Goal: Task Accomplishment & Management: Complete application form

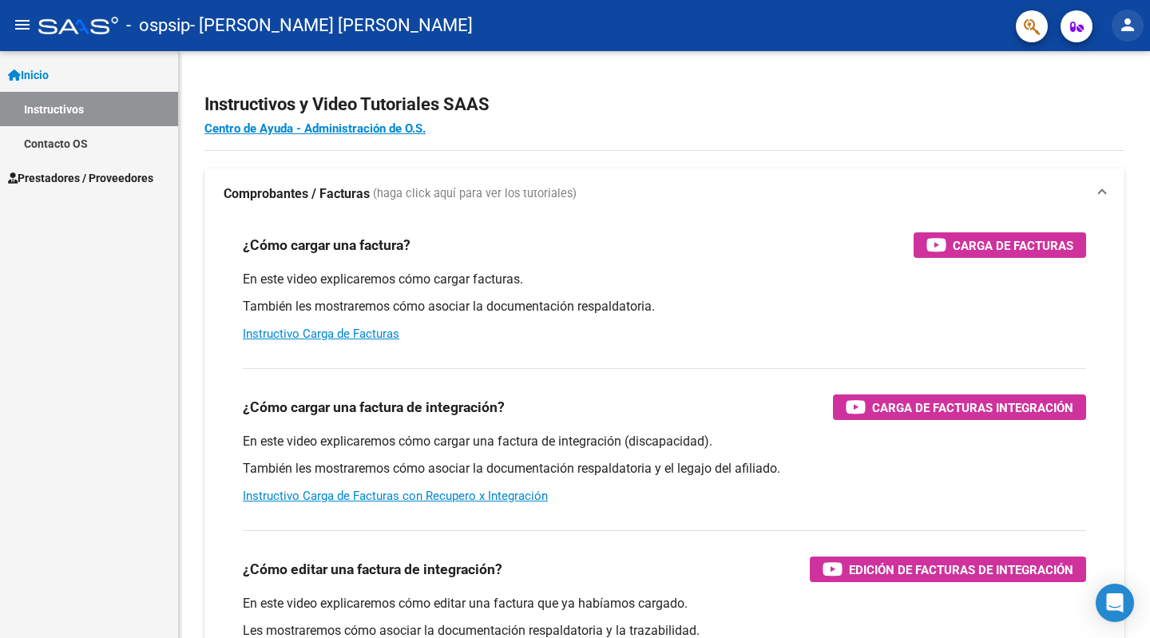
click at [1128, 30] on mat-icon "person" at bounding box center [1128, 24] width 19 height 19
click at [52, 353] on div at bounding box center [575, 319] width 1150 height 638
click at [70, 176] on span "Prestadores / Proveedores" at bounding box center [80, 178] width 145 height 18
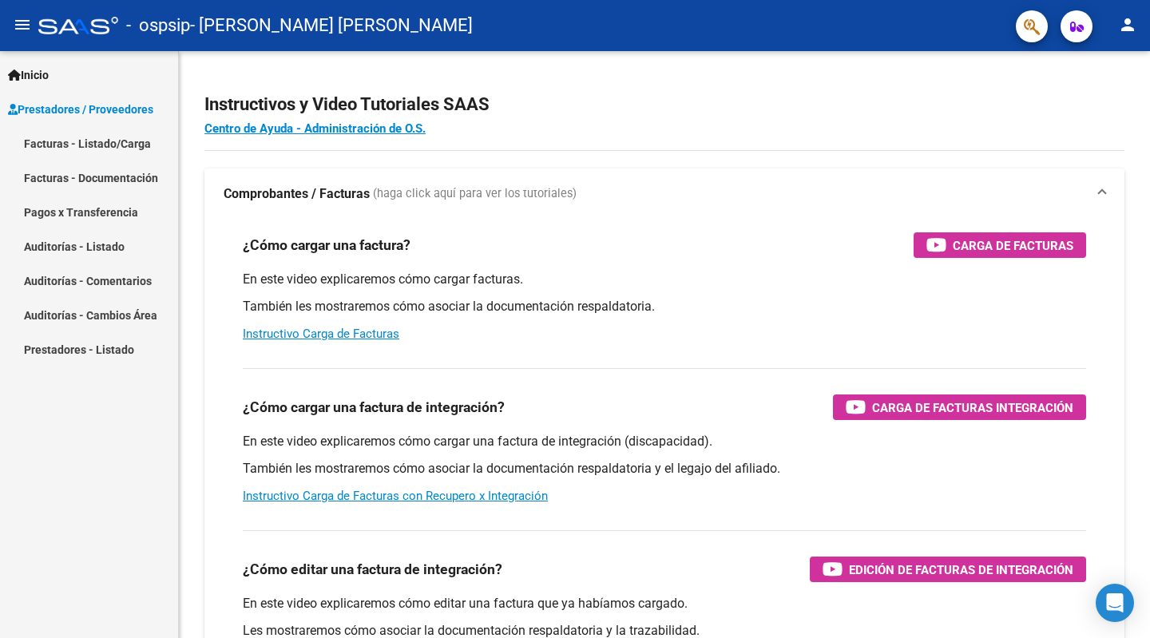
click at [91, 143] on link "Facturas - Listado/Carga" at bounding box center [89, 143] width 178 height 34
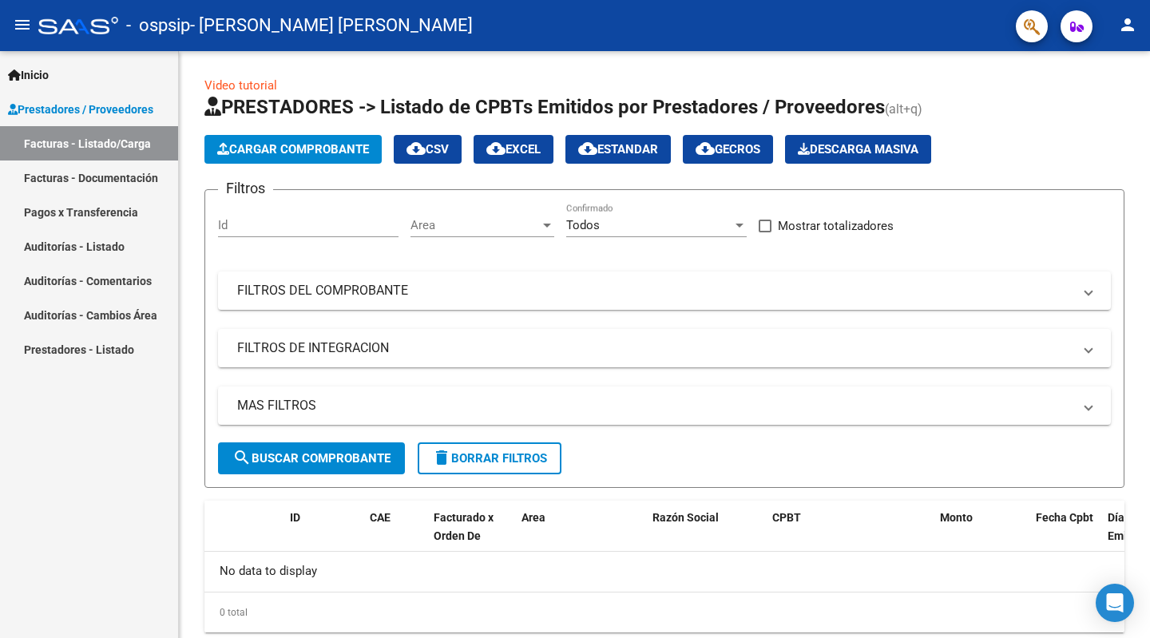
click at [97, 176] on link "Facturas - Documentación" at bounding box center [89, 178] width 178 height 34
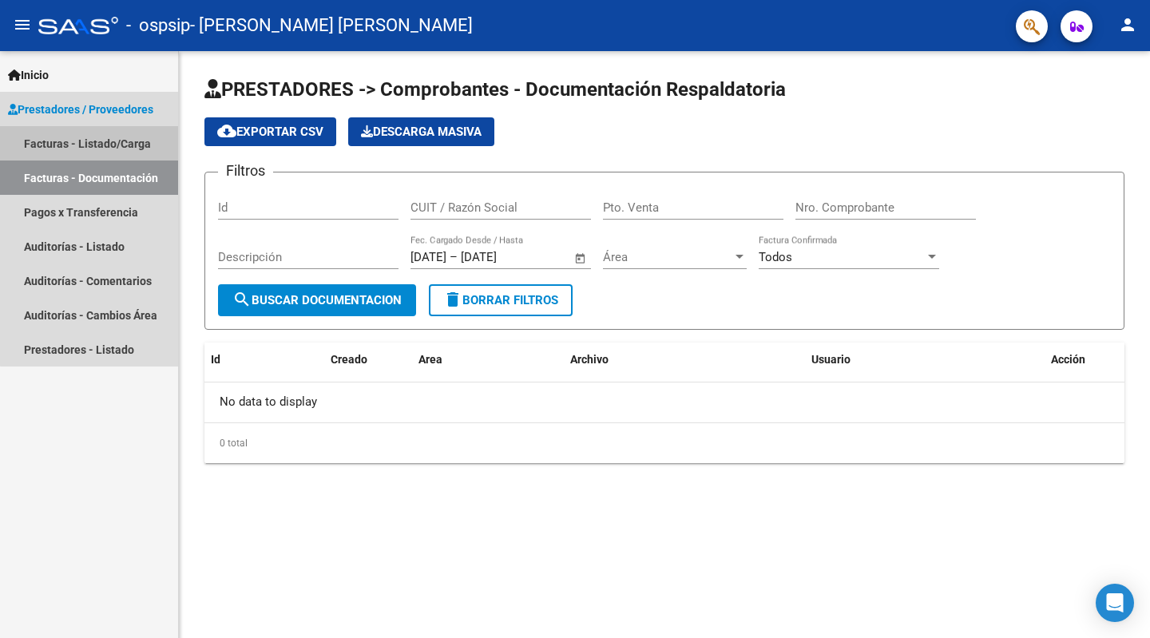
click at [125, 145] on link "Facturas - Listado/Carga" at bounding box center [89, 143] width 178 height 34
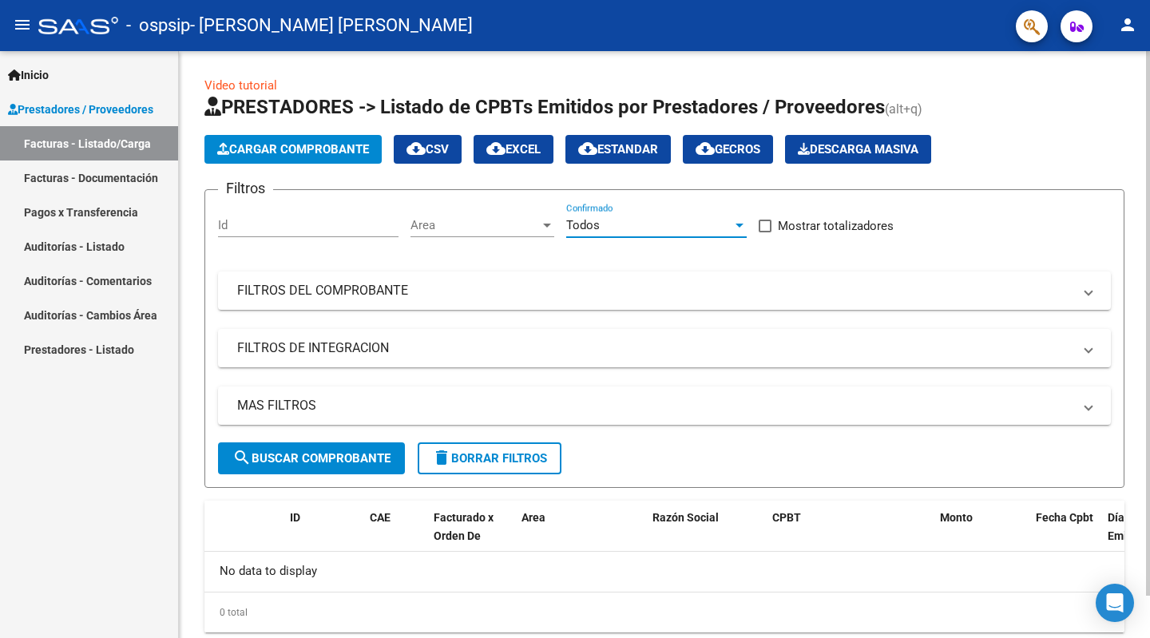
click at [742, 222] on div at bounding box center [740, 225] width 14 height 13
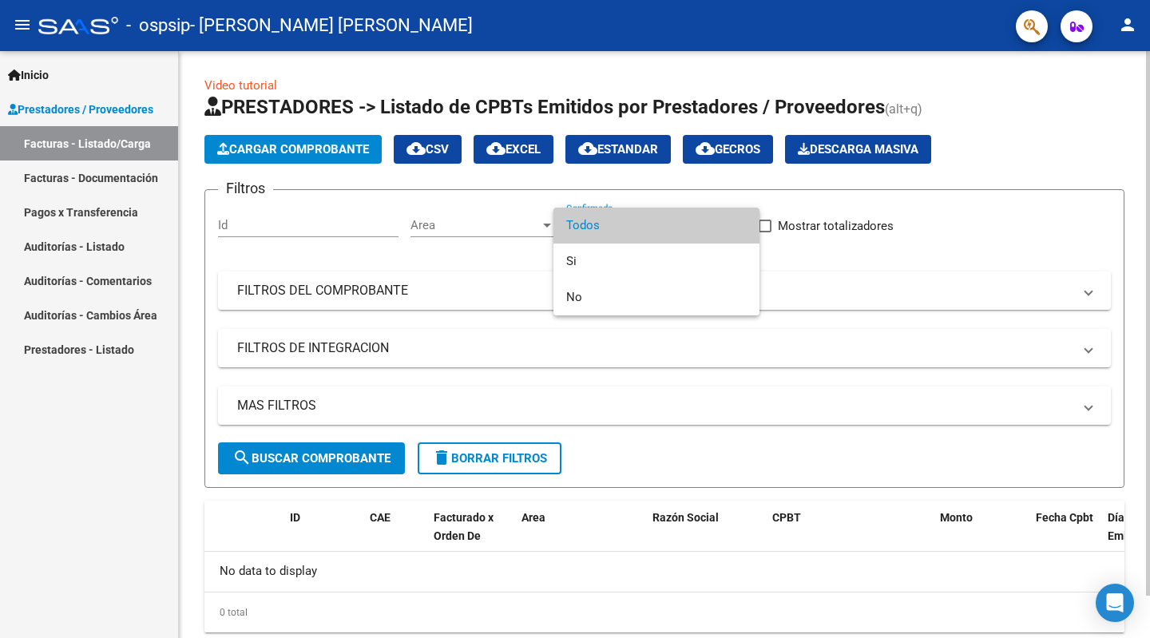
click at [742, 222] on span "Todos" at bounding box center [656, 226] width 181 height 36
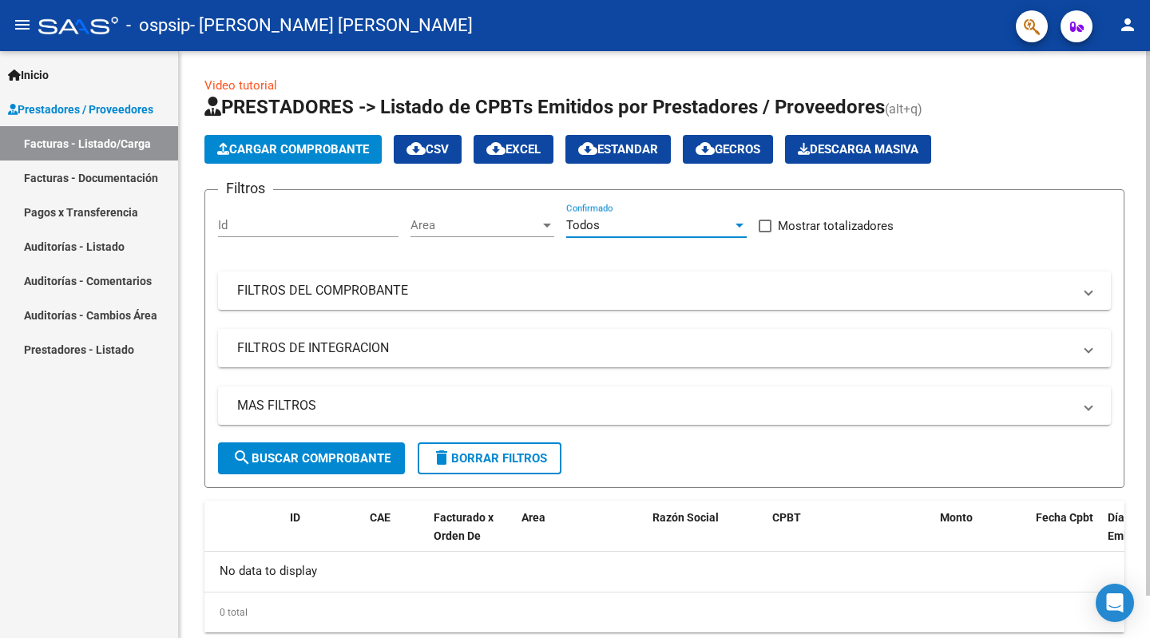
click at [546, 224] on div at bounding box center [547, 226] width 8 height 4
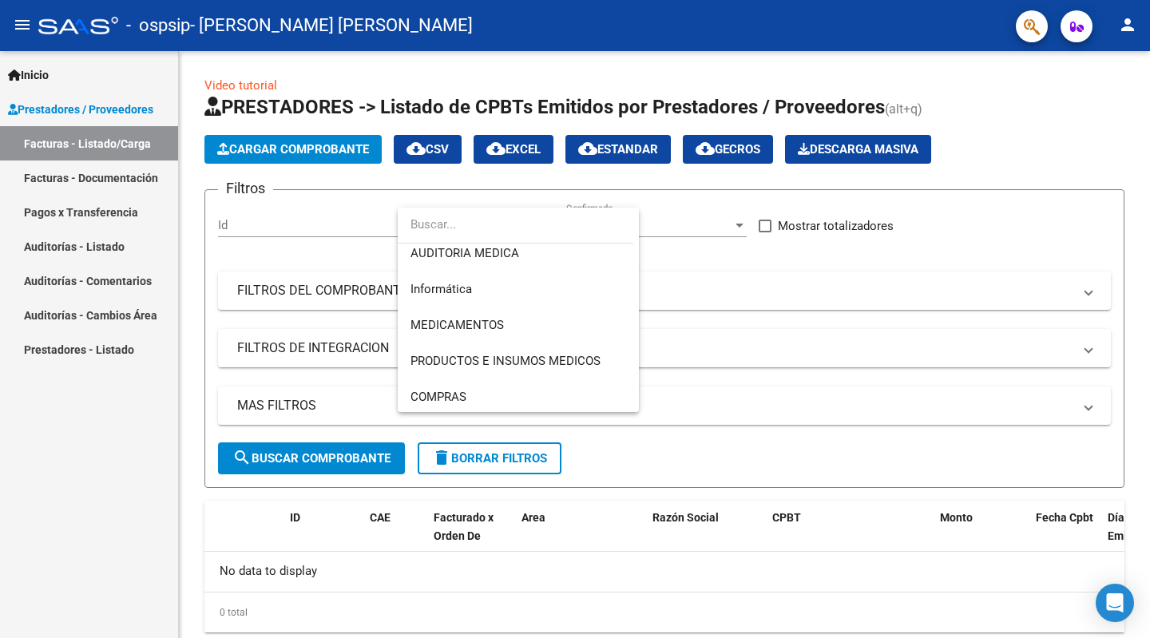
scroll to position [371, 0]
click at [1023, 137] on div at bounding box center [575, 319] width 1150 height 638
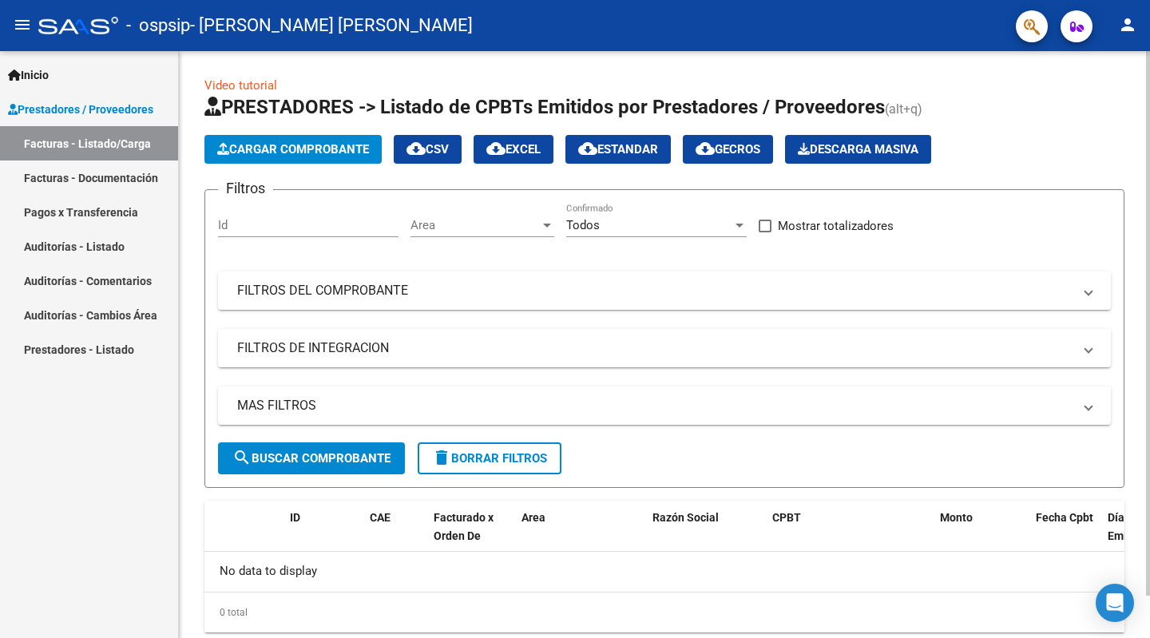
click at [769, 228] on span at bounding box center [765, 226] width 13 height 13
click at [765, 232] on input "Mostrar totalizadores" at bounding box center [765, 232] width 1 height 1
click at [769, 228] on span at bounding box center [765, 226] width 13 height 13
click at [765, 232] on input "Mostrar totalizadores" at bounding box center [765, 232] width 1 height 1
click at [767, 222] on span at bounding box center [765, 226] width 13 height 13
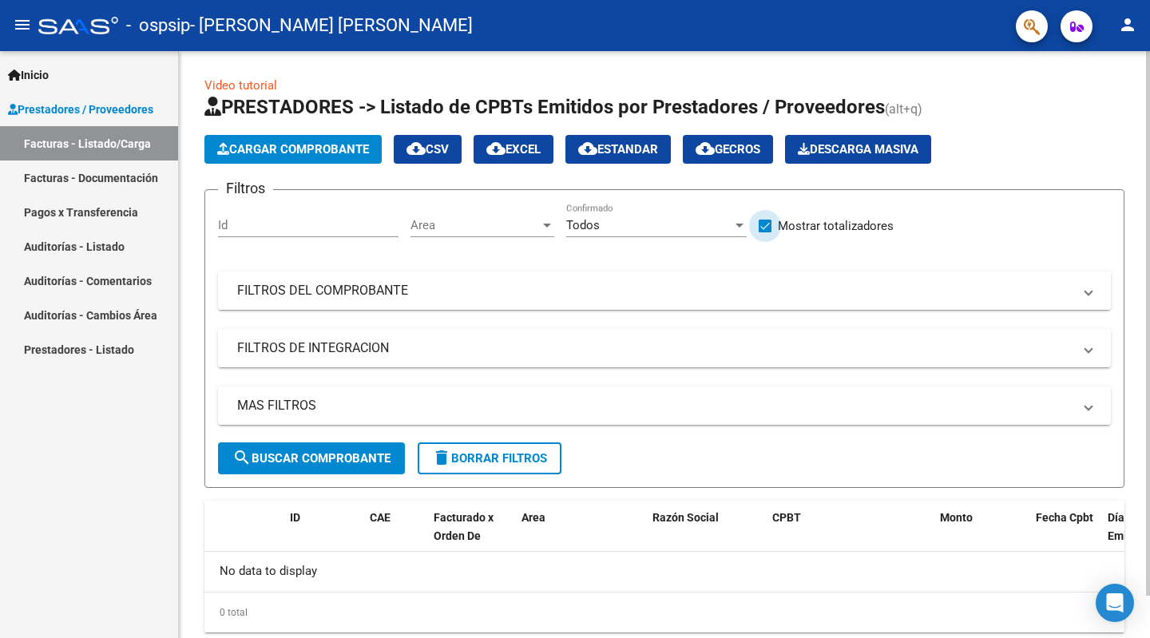
click at [765, 232] on input "Mostrar totalizadores" at bounding box center [765, 232] width 1 height 1
checkbox input "false"
click at [1087, 295] on span at bounding box center [1089, 291] width 6 height 18
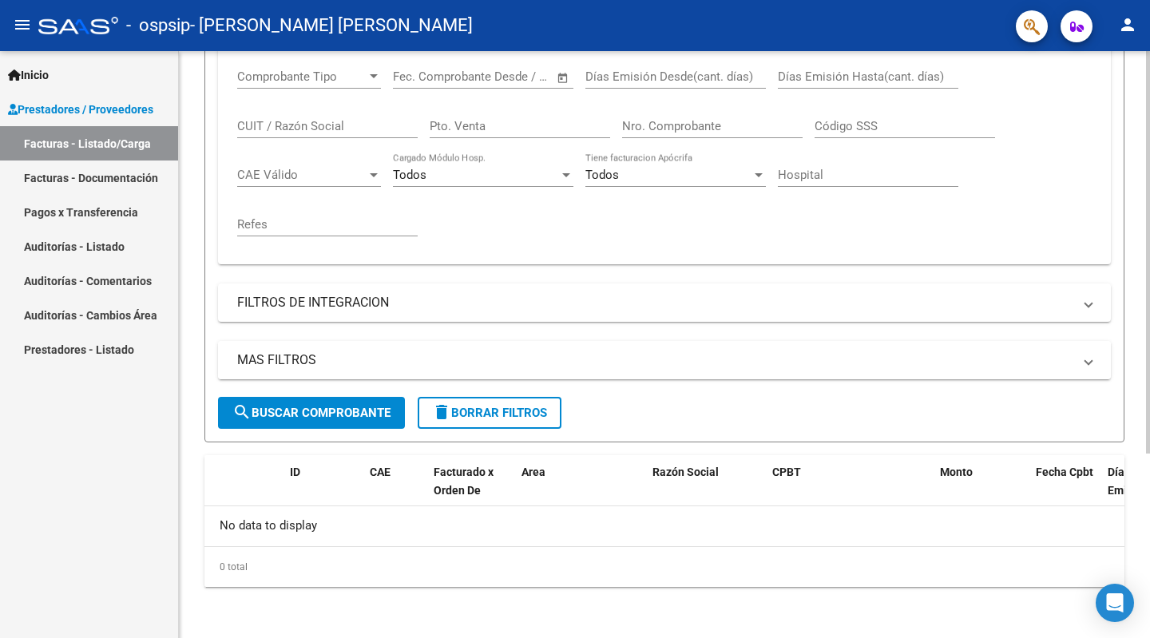
scroll to position [0, 0]
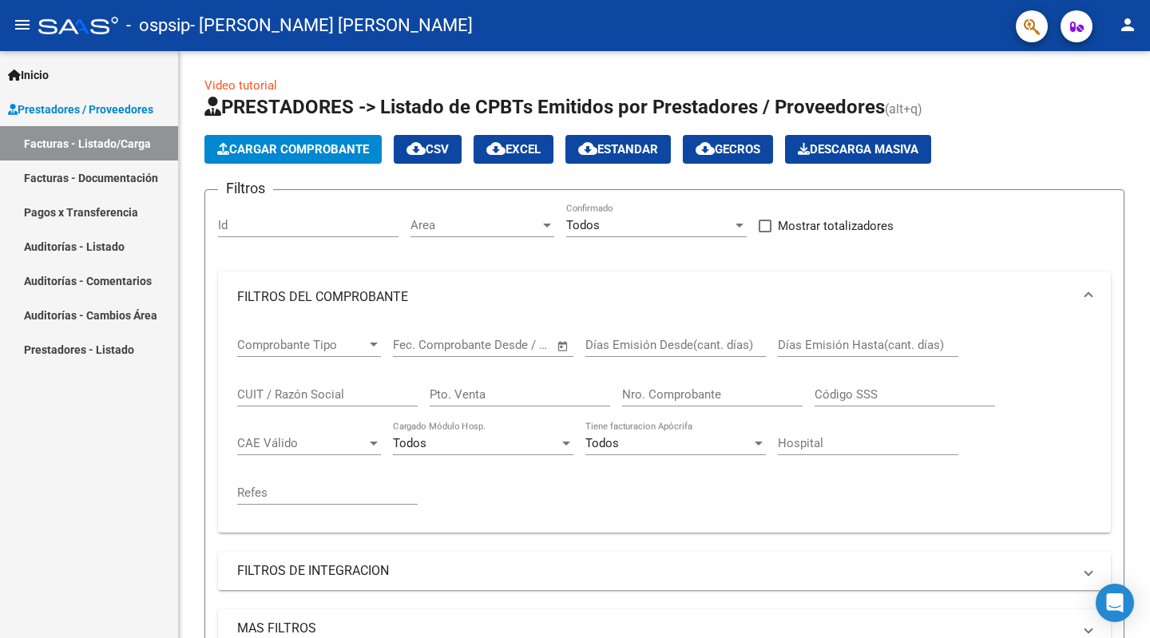
click at [87, 212] on link "Pagos x Transferencia" at bounding box center [89, 212] width 178 height 34
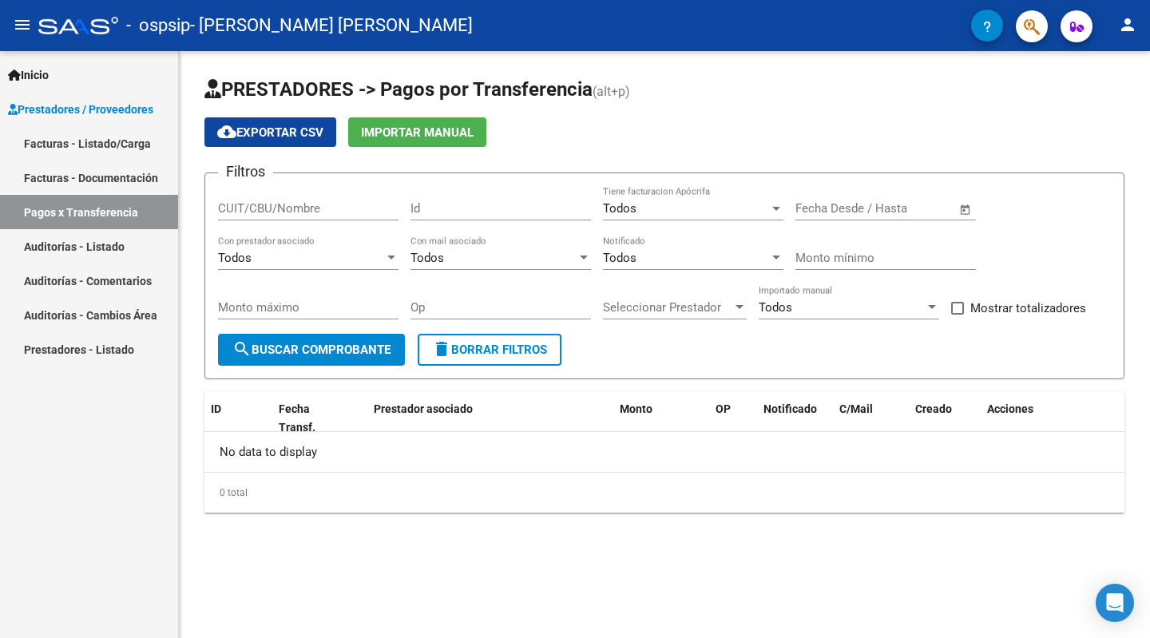
click at [42, 77] on span "Inicio" at bounding box center [28, 75] width 41 height 18
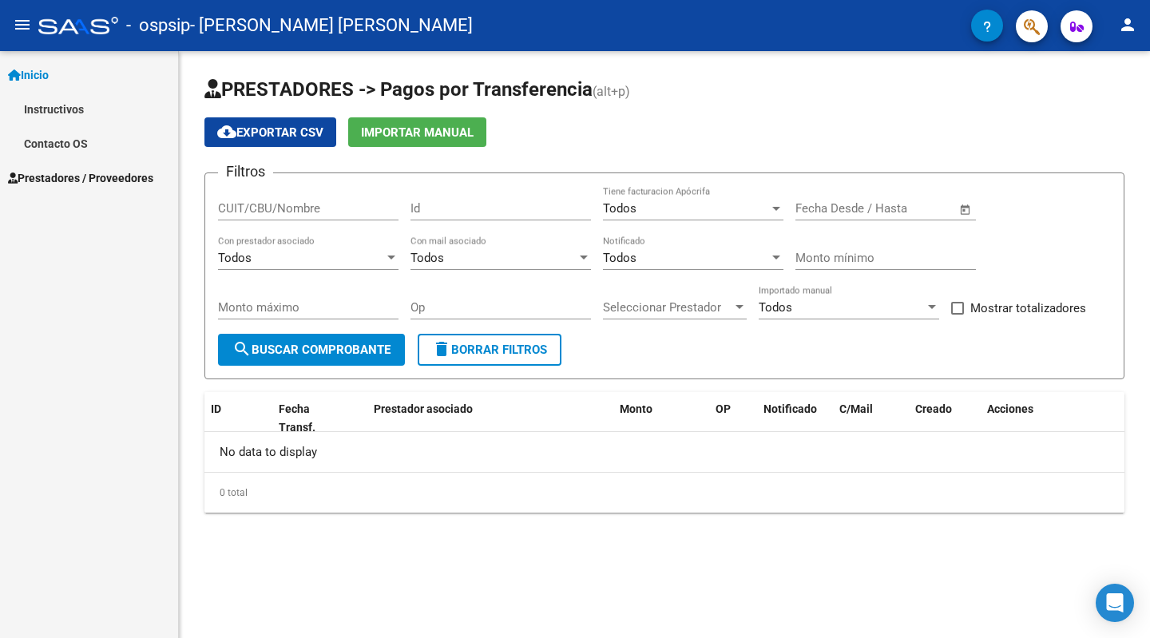
click at [61, 109] on link "Instructivos" at bounding box center [89, 109] width 178 height 34
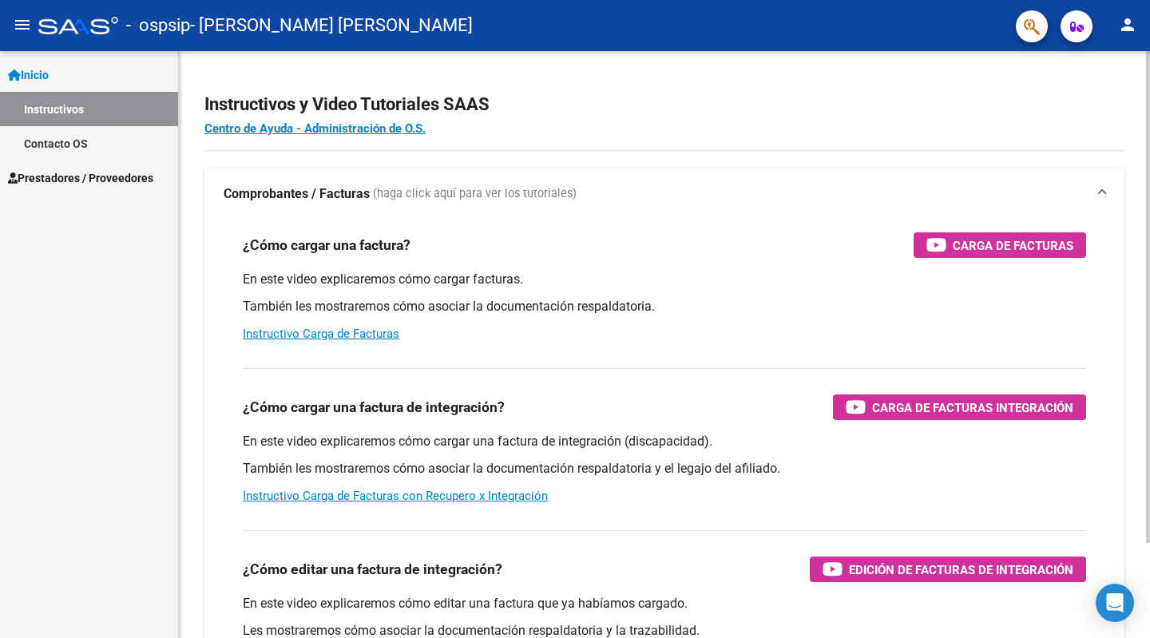
click at [522, 193] on span "(haga click aquí para ver los tutoriales)" at bounding box center [475, 194] width 204 height 18
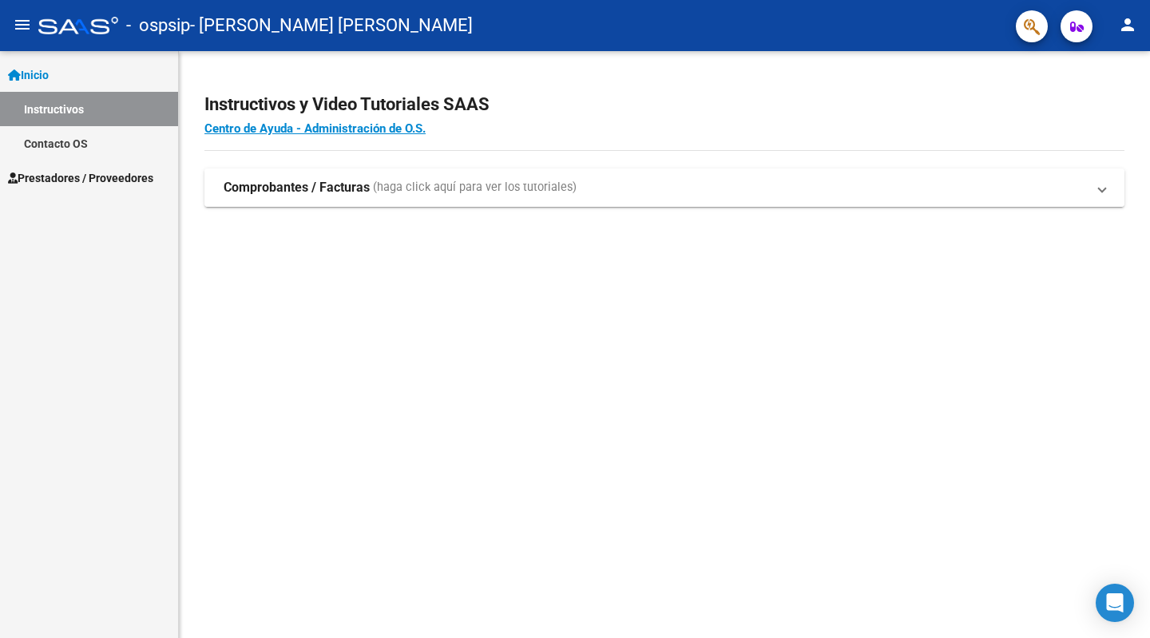
click at [522, 193] on span "(haga click aquí para ver los tutoriales)" at bounding box center [475, 188] width 204 height 18
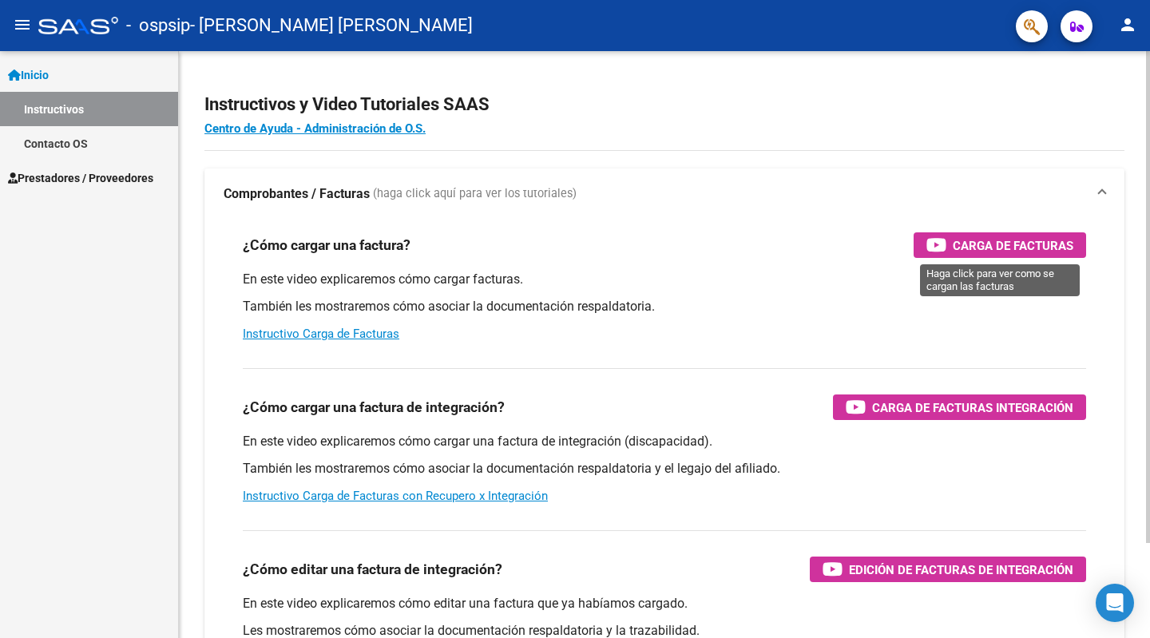
click at [1036, 248] on span "Carga de Facturas" at bounding box center [1013, 246] width 121 height 20
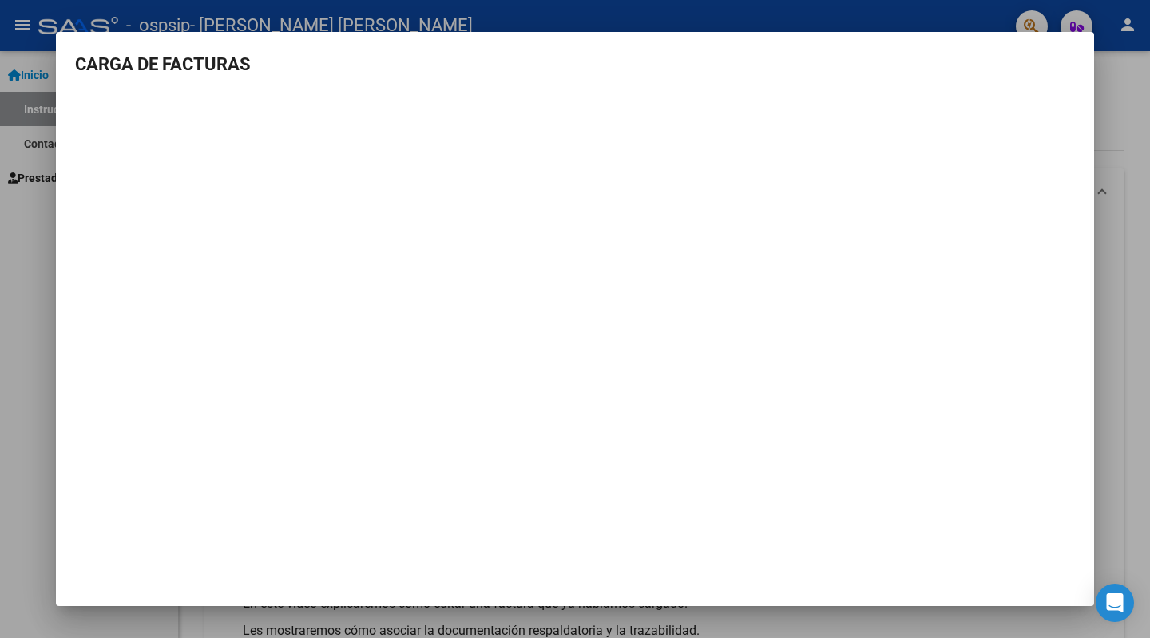
click at [17, 349] on div at bounding box center [575, 319] width 1150 height 638
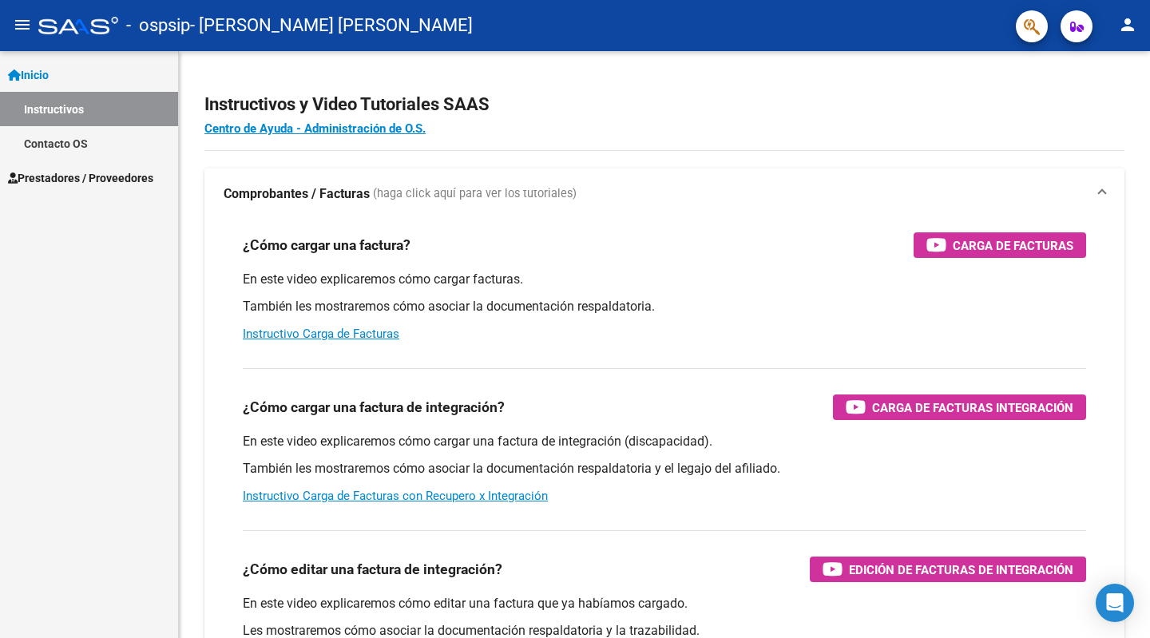
click at [77, 176] on span "Prestadores / Proveedores" at bounding box center [80, 178] width 145 height 18
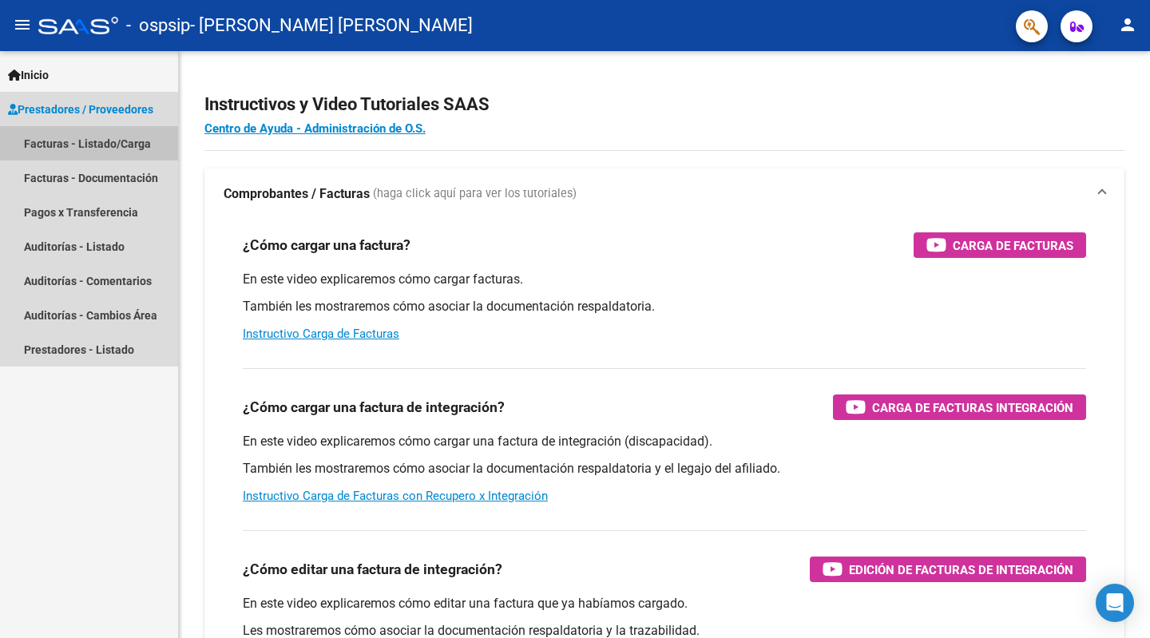
click at [63, 144] on link "Facturas - Listado/Carga" at bounding box center [89, 143] width 178 height 34
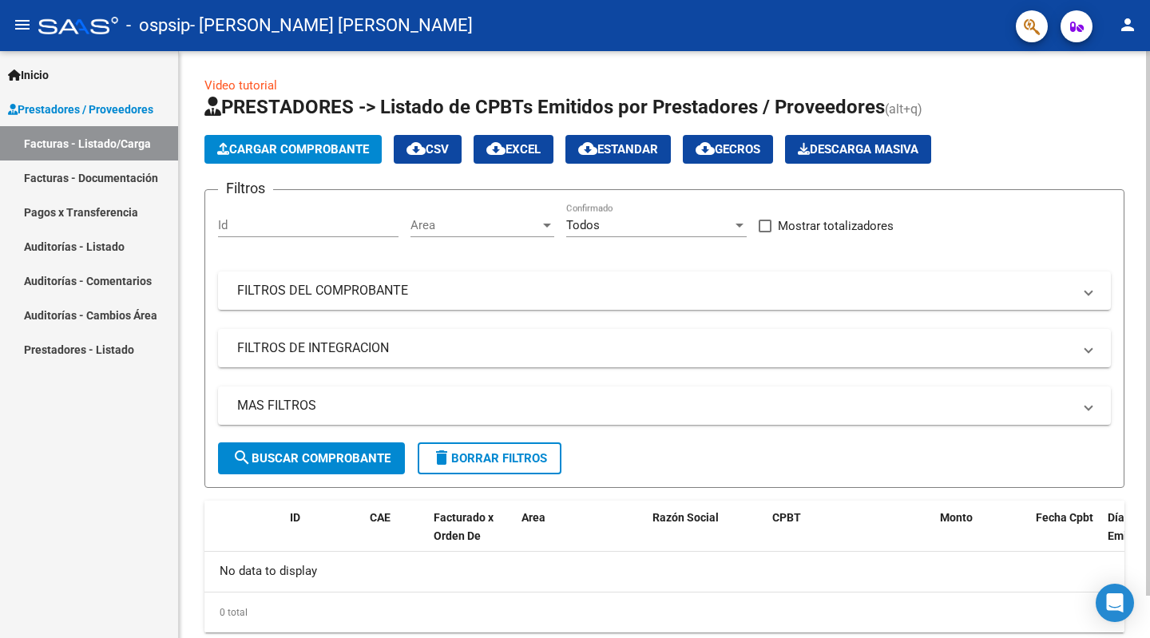
click at [300, 157] on button "Cargar Comprobante" at bounding box center [293, 149] width 177 height 29
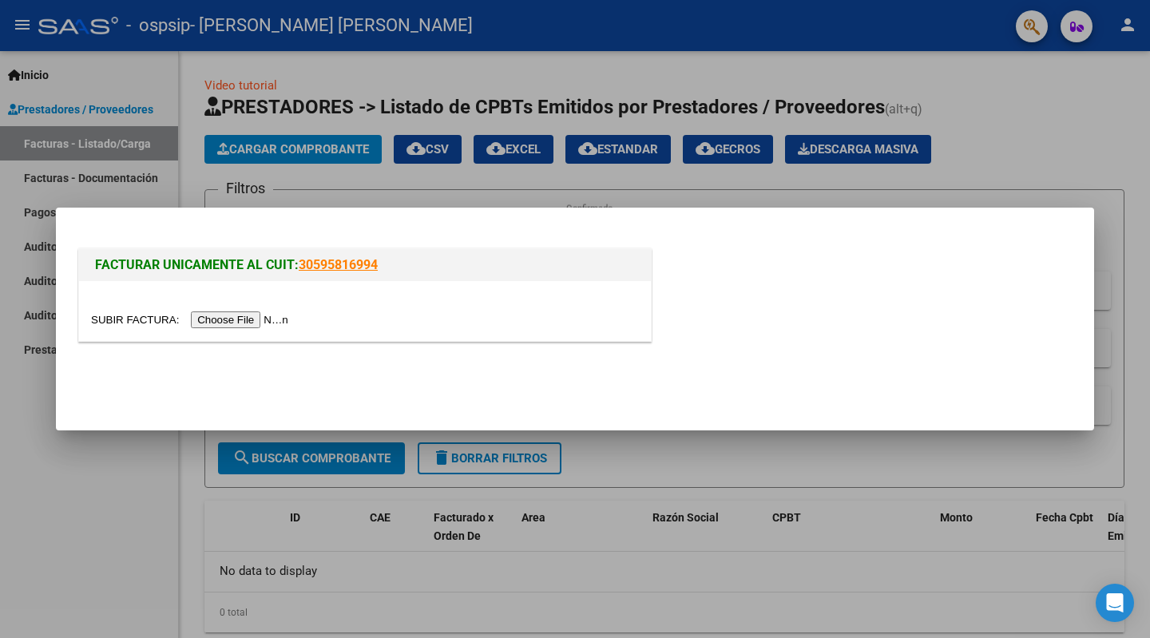
click at [22, 494] on div at bounding box center [575, 319] width 1150 height 638
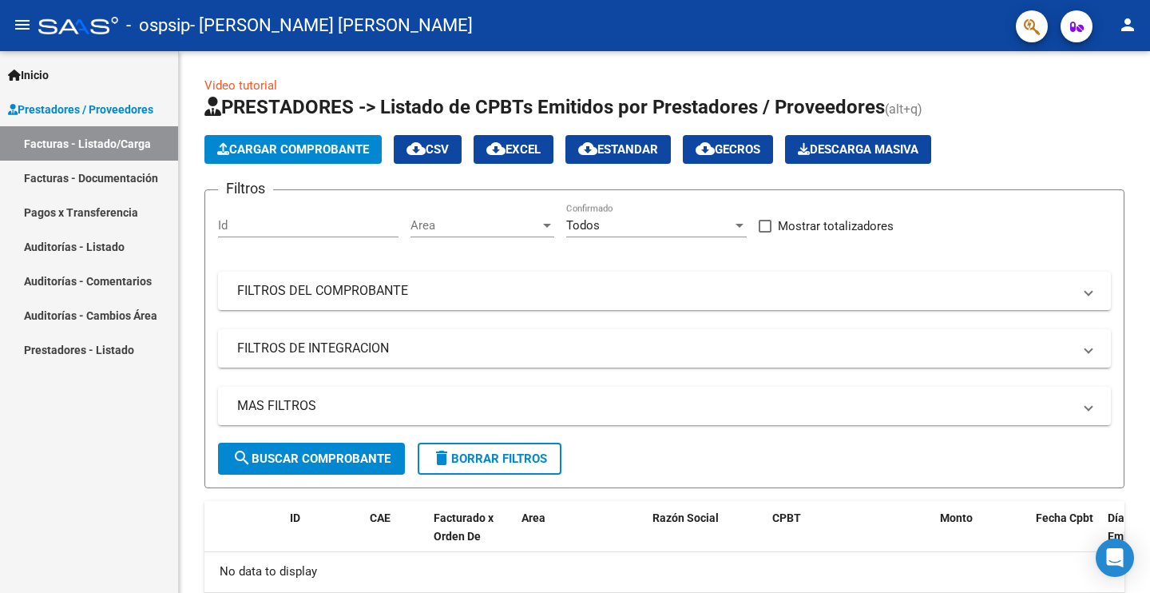
click at [108, 145] on link "Facturas - Listado/Carga" at bounding box center [89, 143] width 178 height 34
click at [289, 146] on span "Cargar Comprobante" at bounding box center [293, 149] width 152 height 14
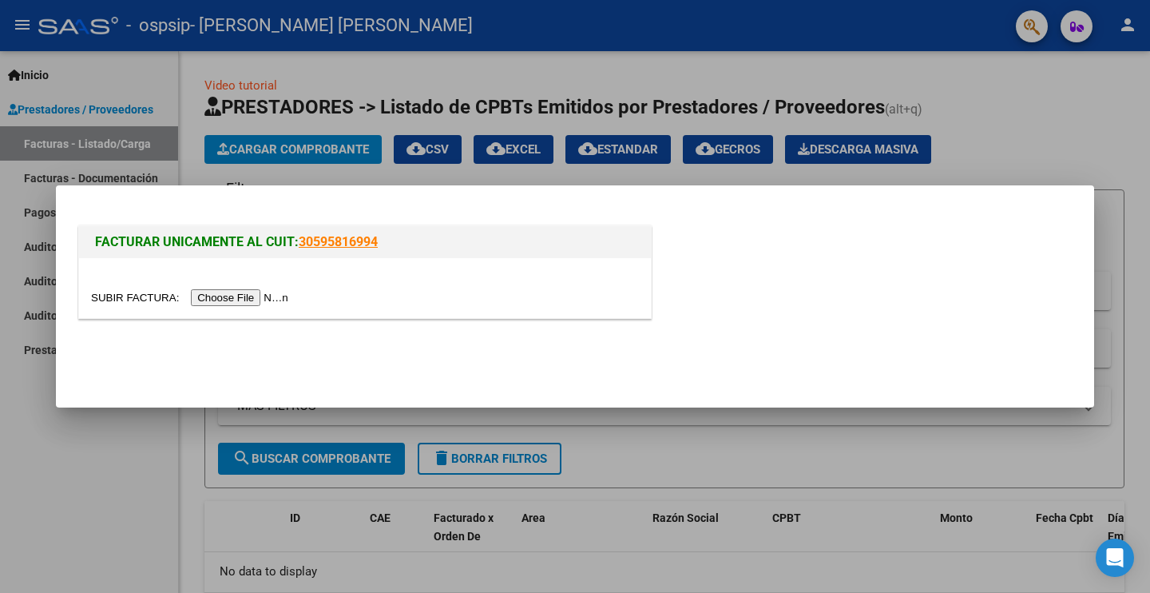
click at [275, 296] on input "file" at bounding box center [192, 297] width 202 height 17
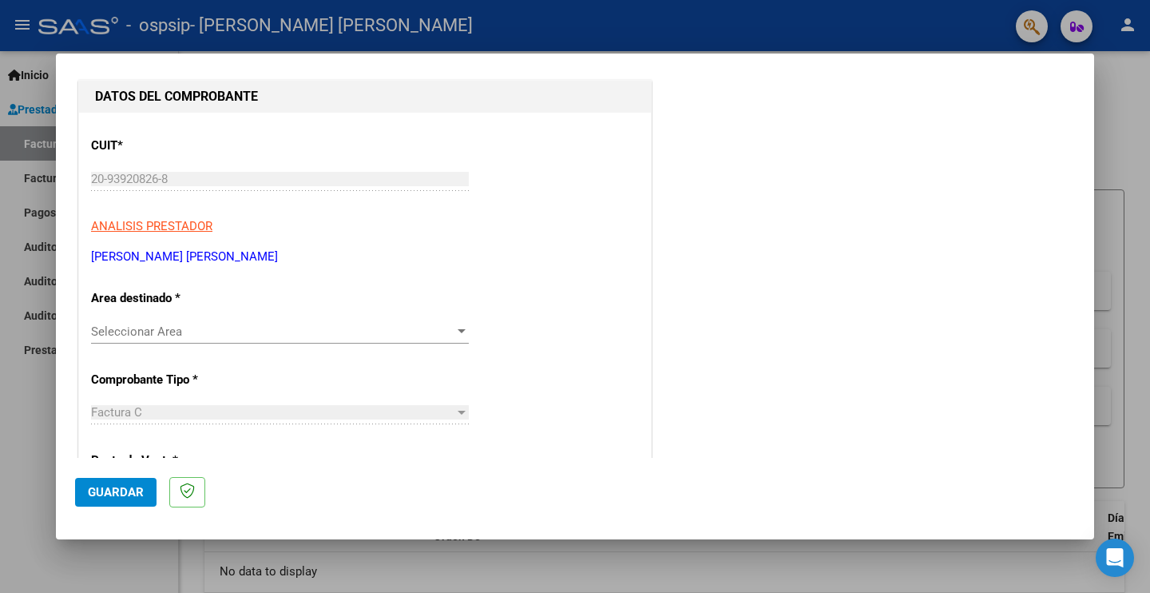
scroll to position [240, 0]
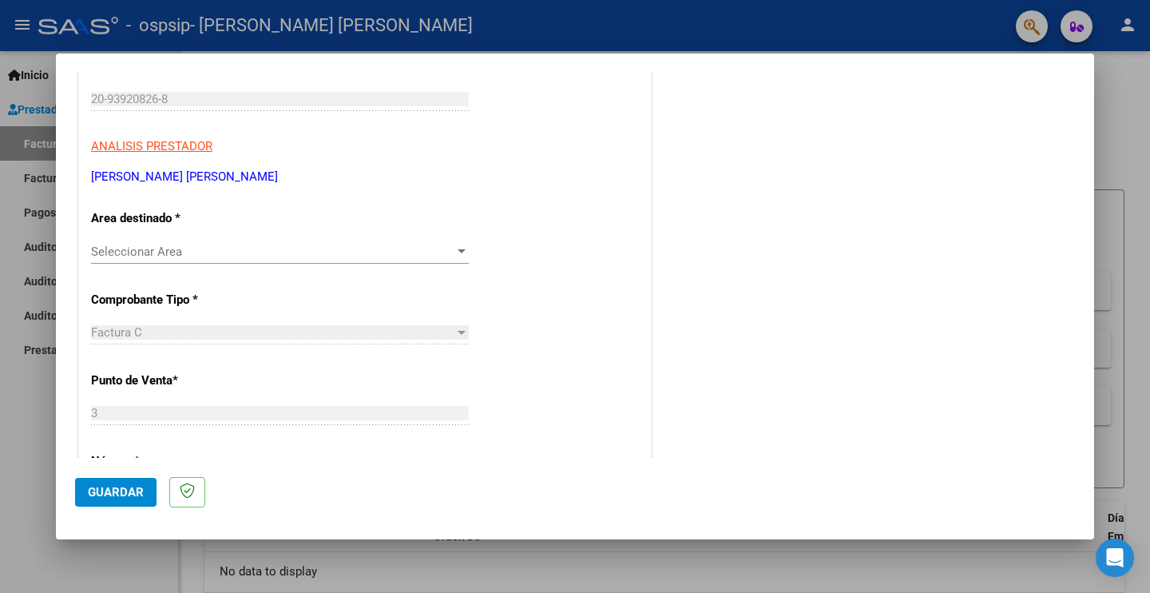
click at [458, 251] on div at bounding box center [462, 251] width 8 height 4
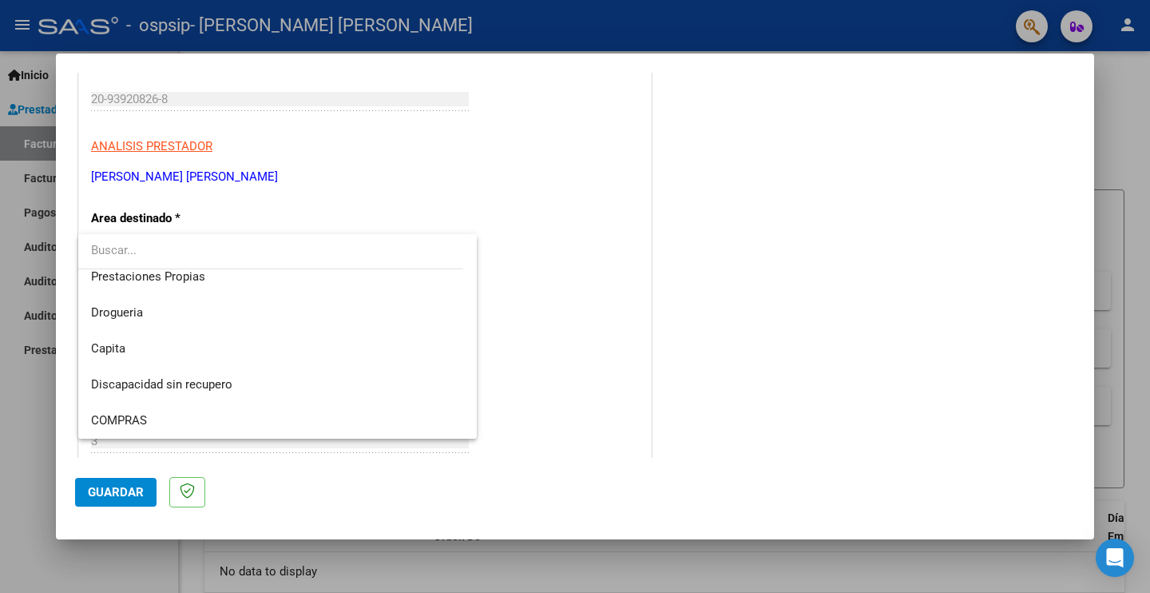
scroll to position [0, 0]
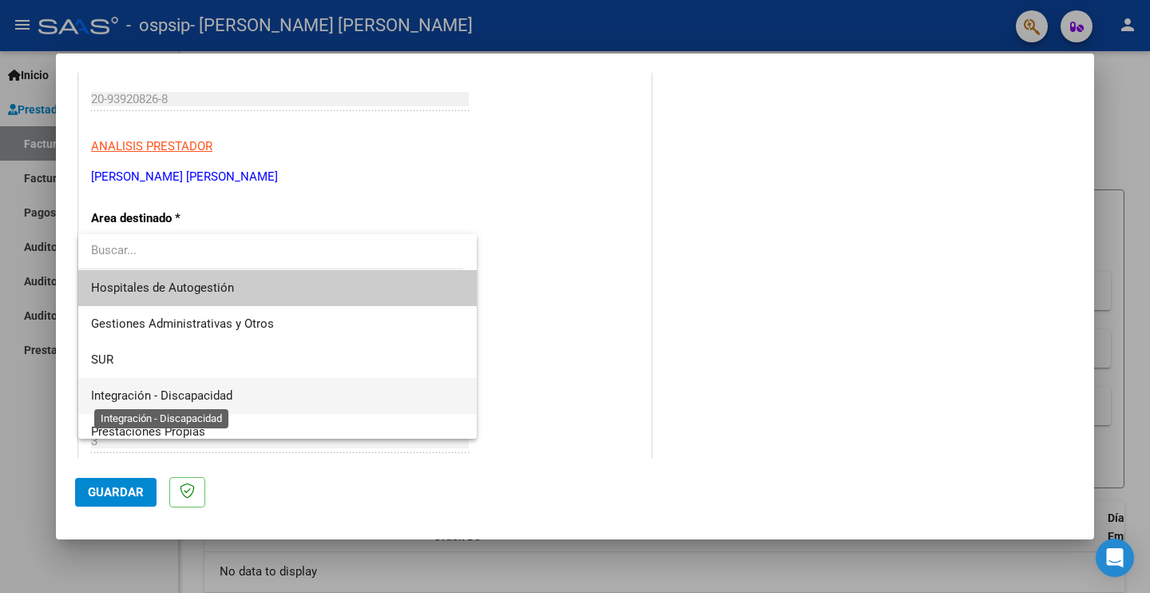
click at [194, 397] on span "Integración - Discapacidad" at bounding box center [161, 395] width 141 height 14
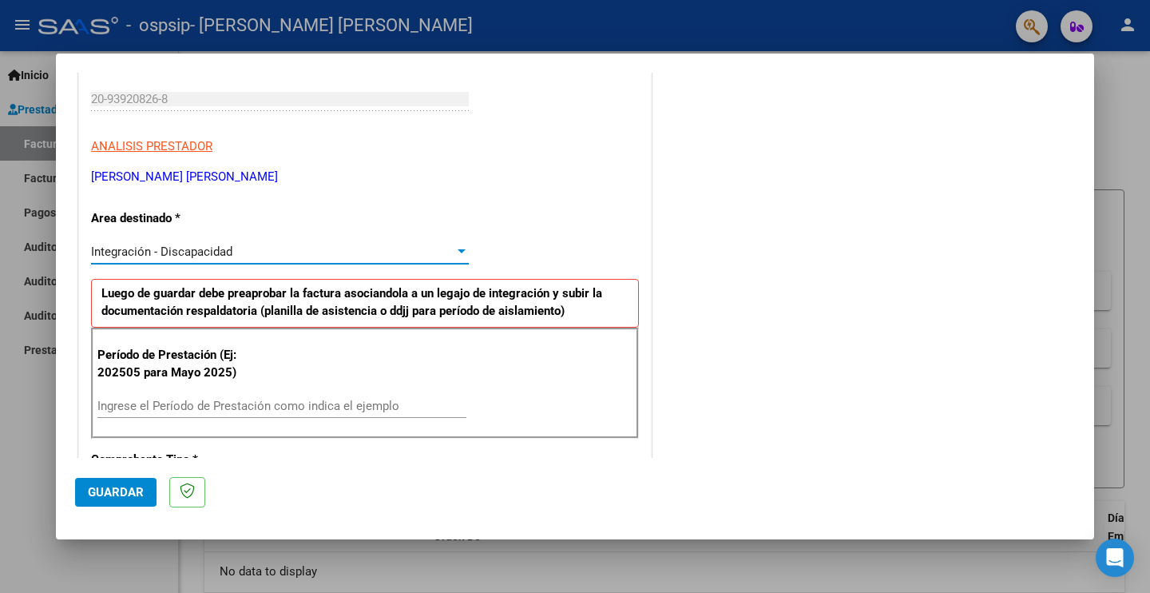
scroll to position [320, 0]
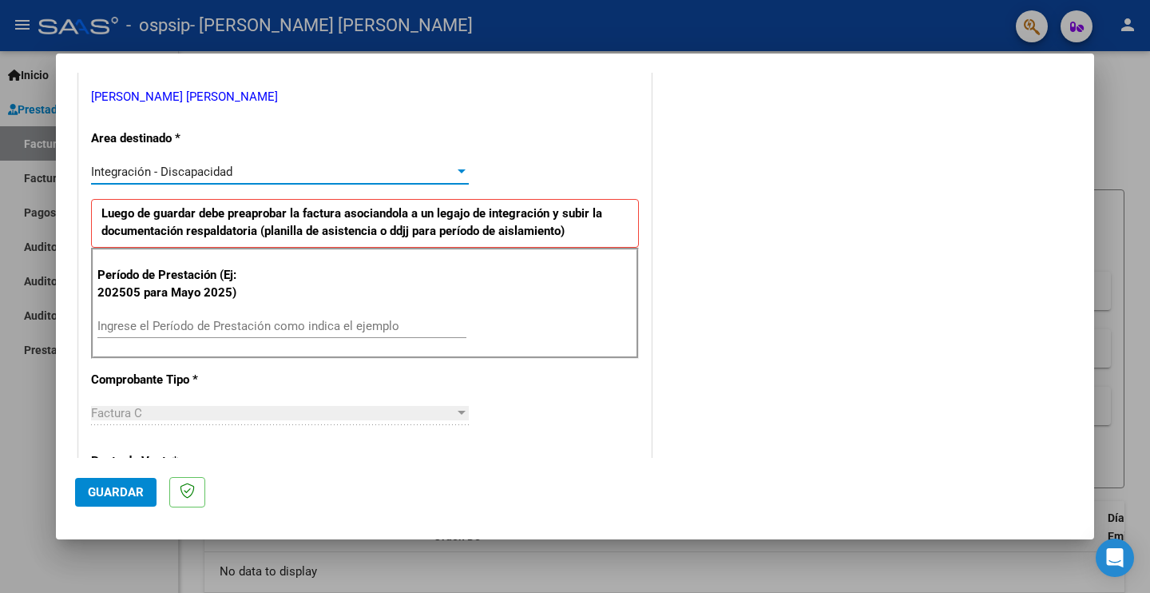
click at [153, 331] on input "Ingrese el Período de Prestación como indica el ejemplo" at bounding box center [281, 326] width 369 height 14
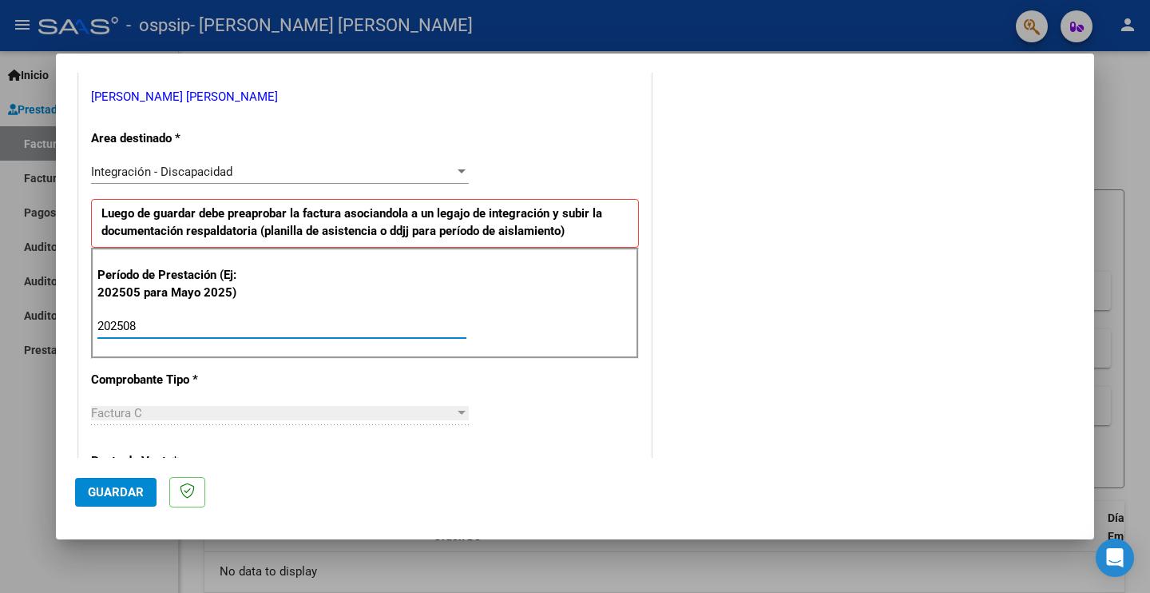
type input "202508"
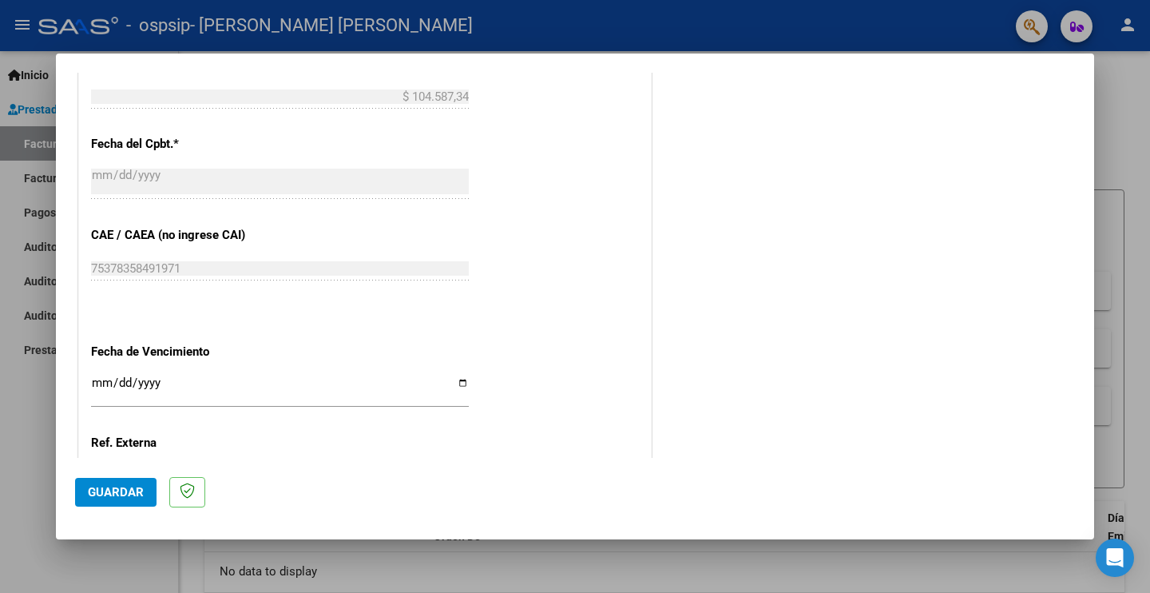
scroll to position [959, 0]
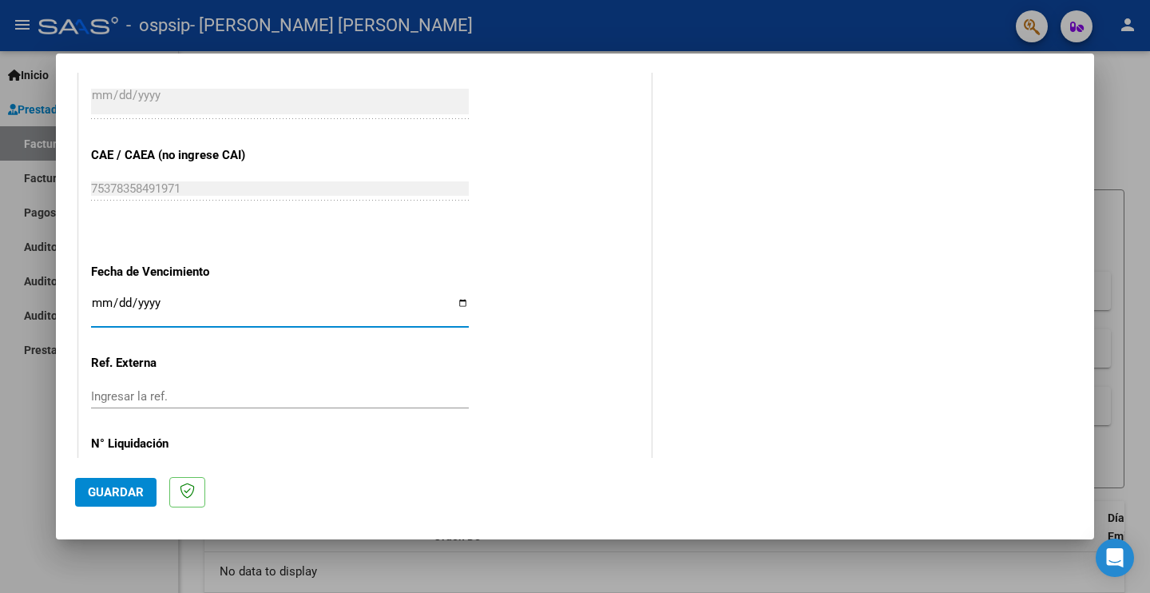
click at [459, 296] on input "Ingresar la fecha" at bounding box center [280, 309] width 378 height 26
type input "[DATE]"
click at [201, 389] on input "Ingresar la ref." at bounding box center [280, 396] width 378 height 14
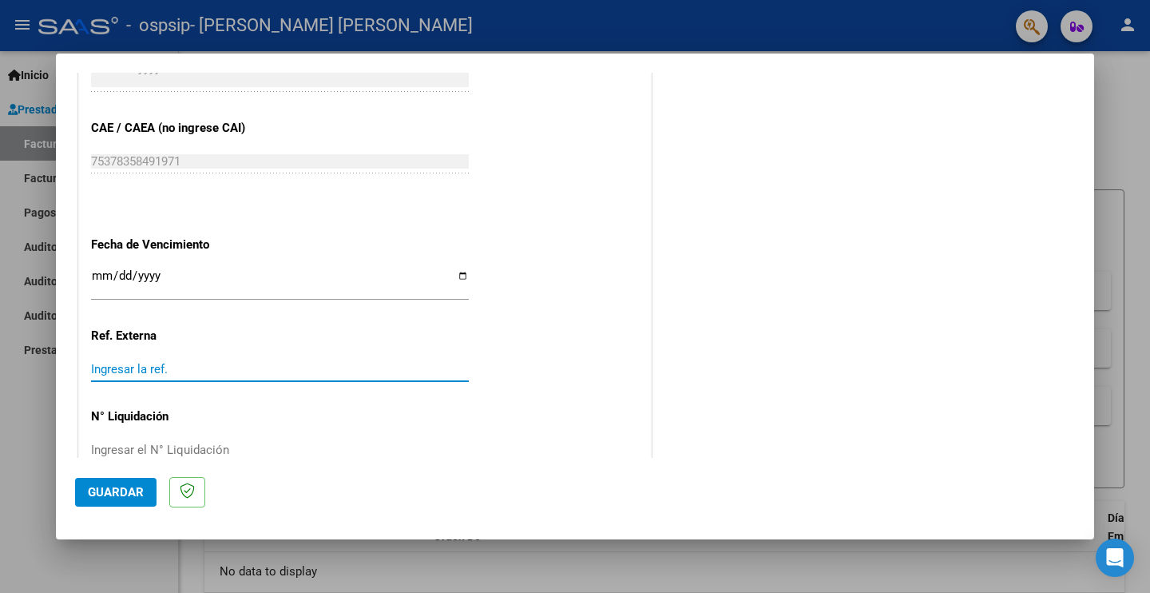
scroll to position [1001, 0]
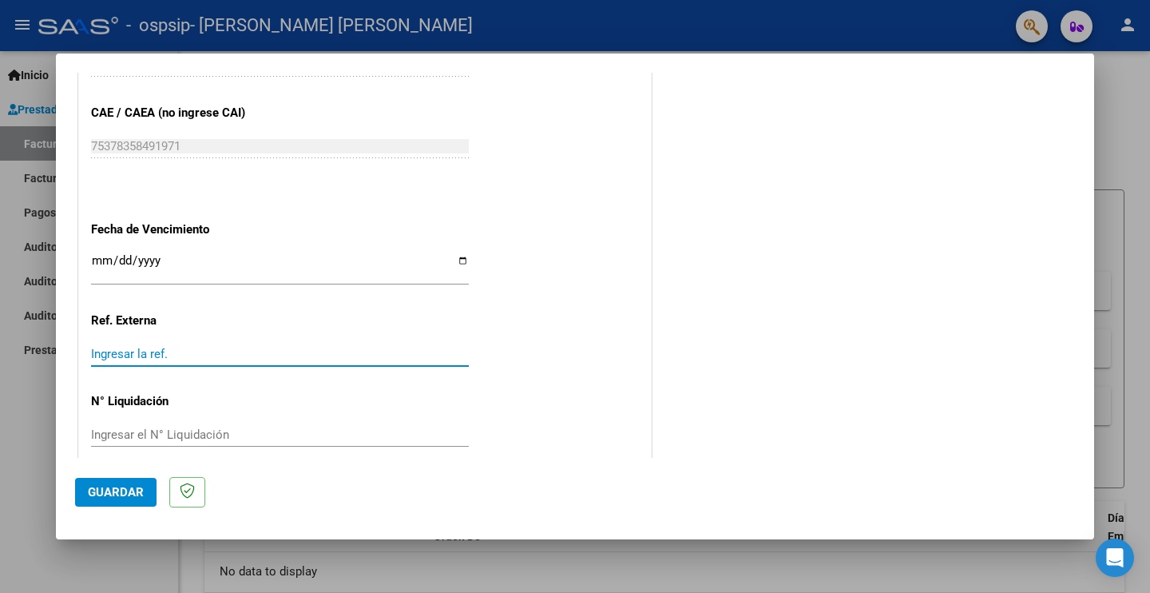
click at [116, 487] on span "Guardar" at bounding box center [116, 492] width 56 height 14
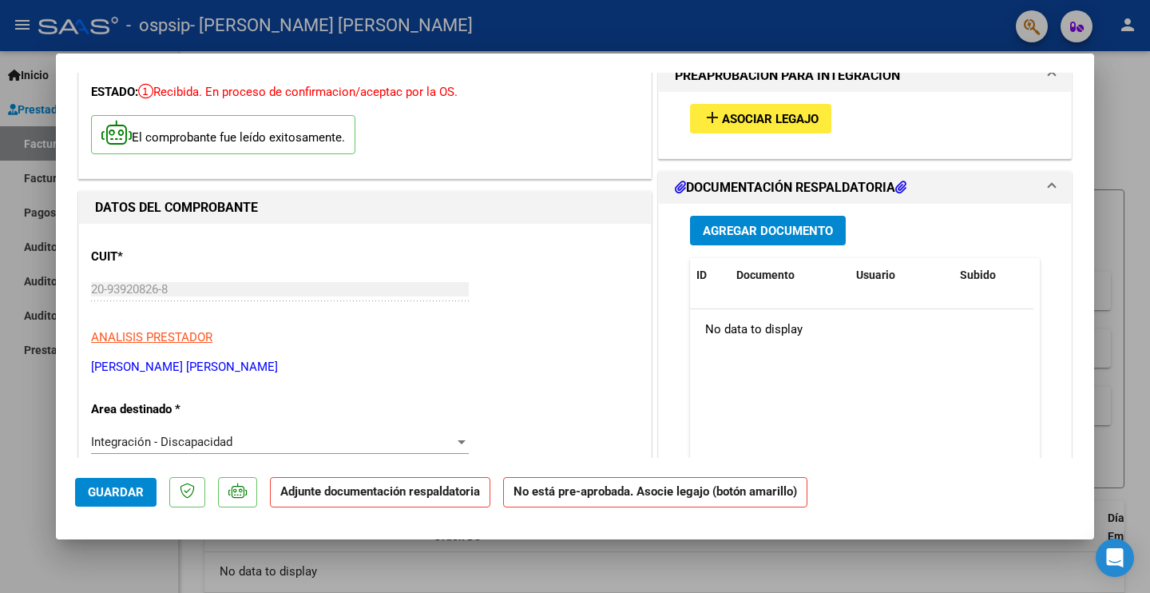
scroll to position [0, 0]
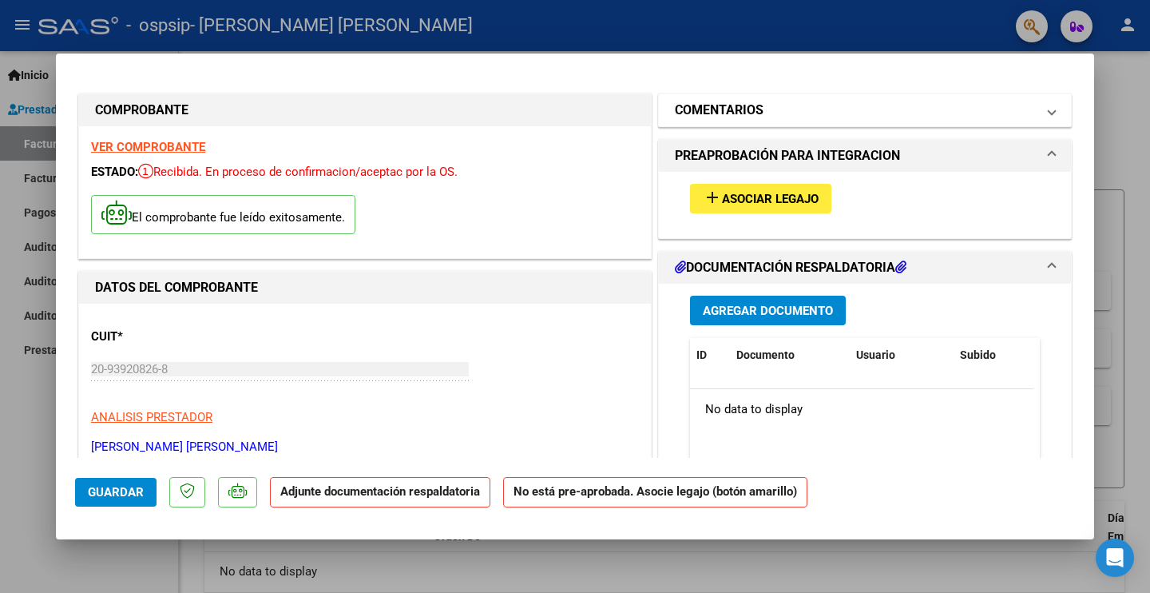
click at [1028, 116] on span "COMENTARIOS" at bounding box center [862, 110] width 374 height 19
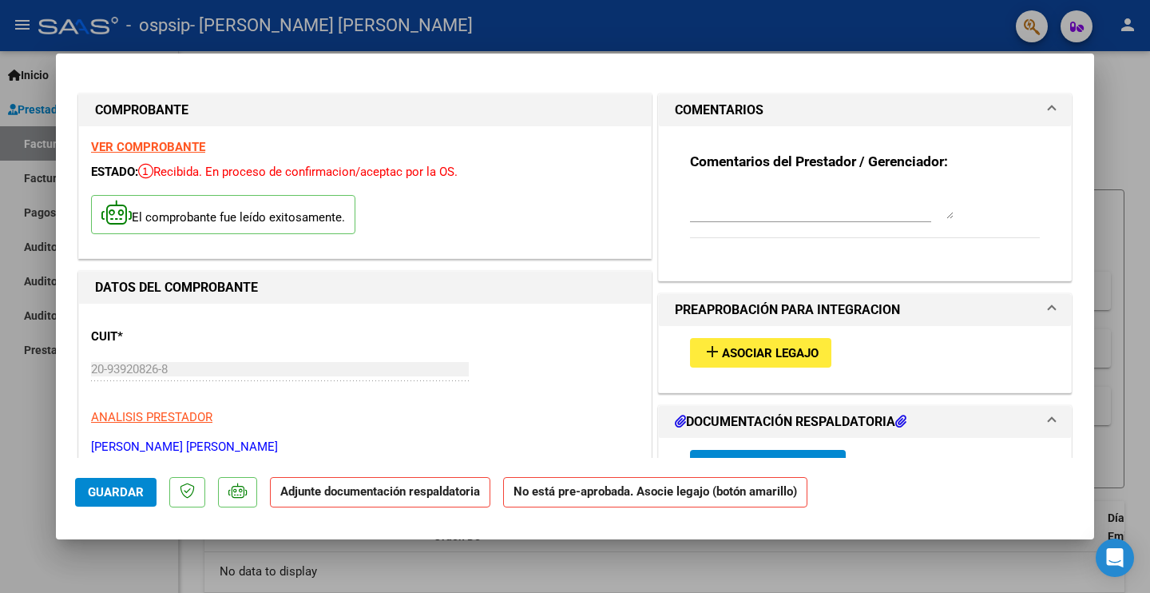
scroll to position [240, 0]
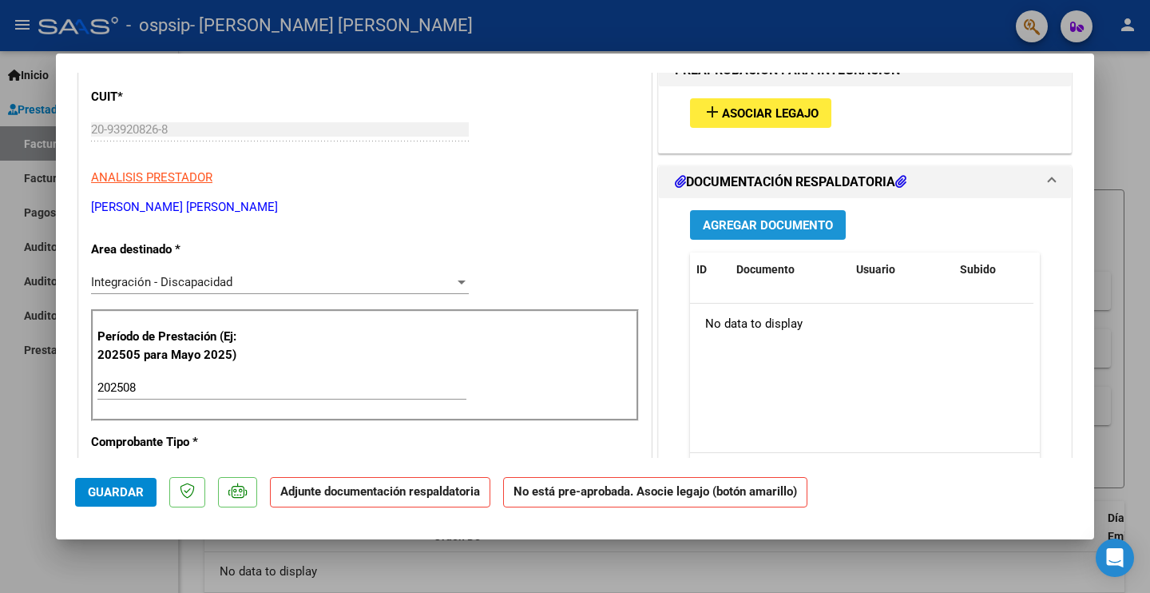
click at [753, 229] on span "Agregar Documento" at bounding box center [768, 225] width 130 height 14
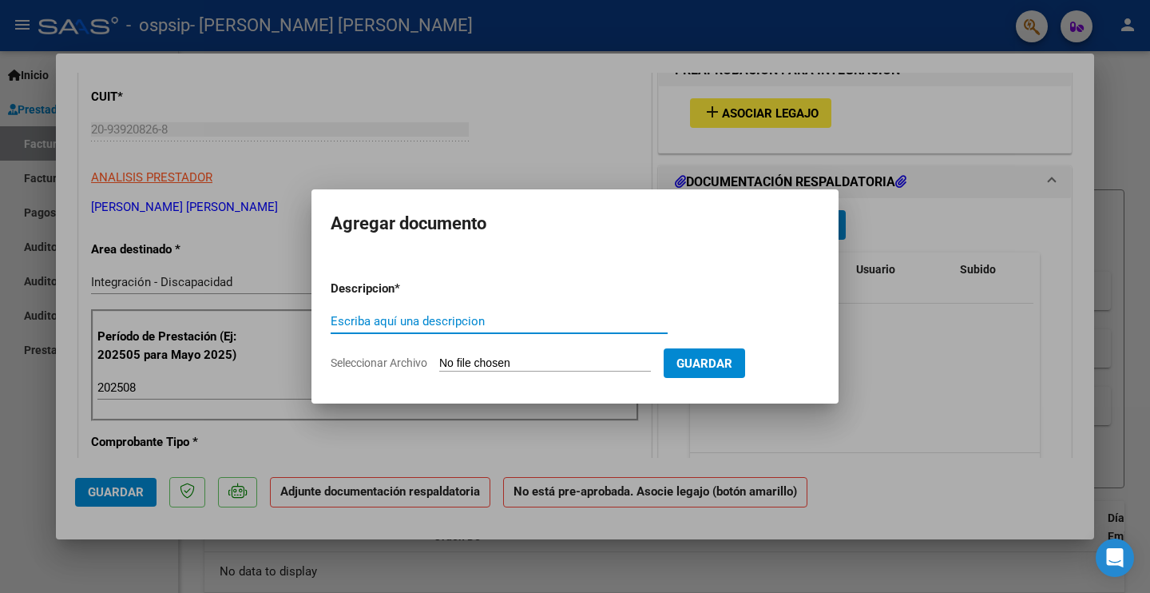
click at [908, 427] on div at bounding box center [575, 296] width 1150 height 593
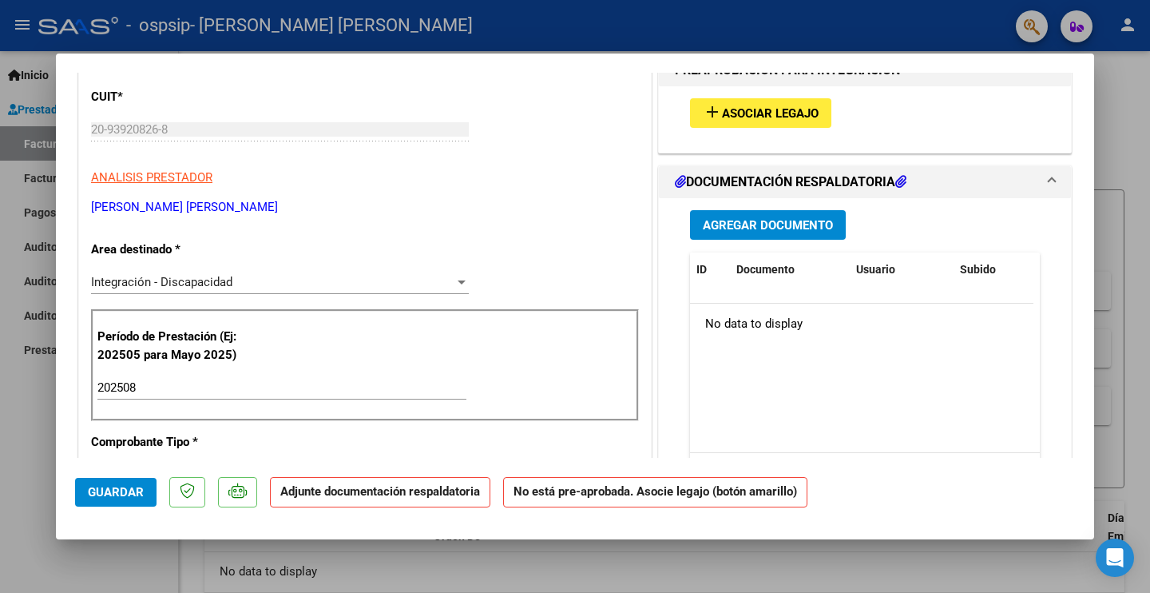
scroll to position [80, 0]
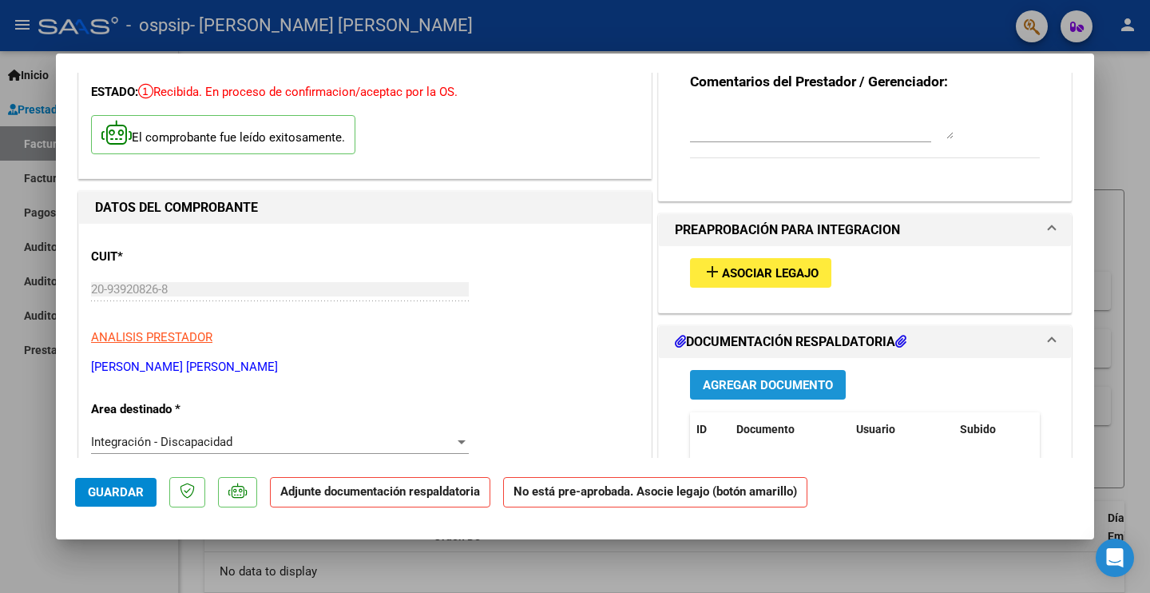
click at [777, 391] on span "Agregar Documento" at bounding box center [768, 385] width 130 height 14
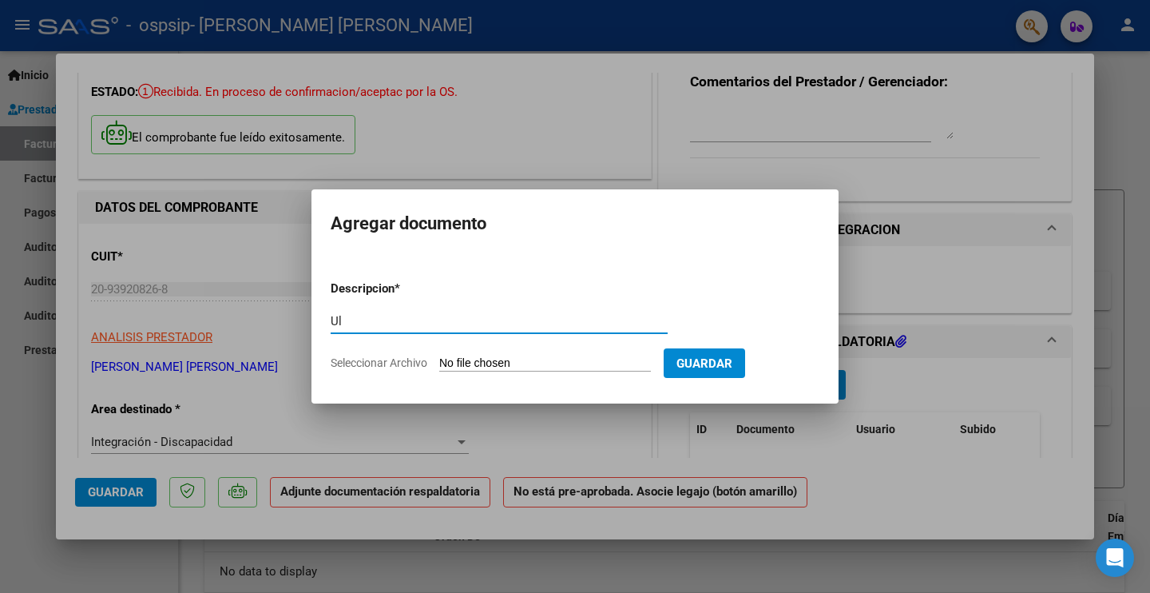
type input "U"
type input "d"
type input "[PERSON_NAME] [PERSON_NAME] Colegio Agosto 2025"
click at [546, 360] on input "Seleccionar Archivo" at bounding box center [545, 363] width 212 height 15
type input "C:\fakepath\UlisesTolozaPlanillaColegioAgosto2025.pdf"
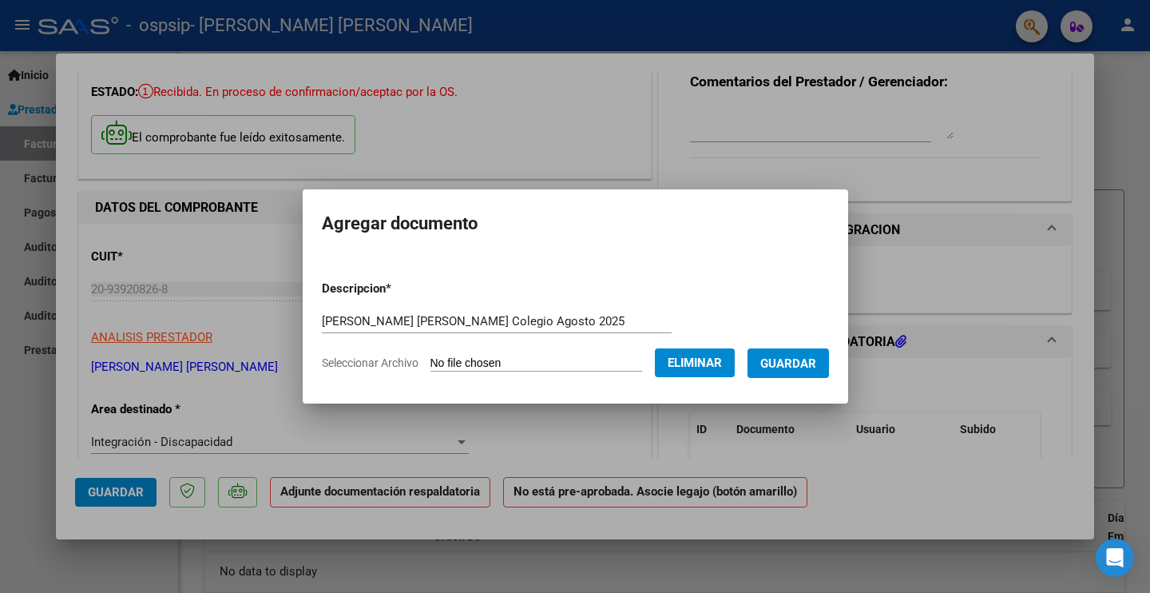
click at [812, 363] on span "Guardar" at bounding box center [789, 363] width 56 height 14
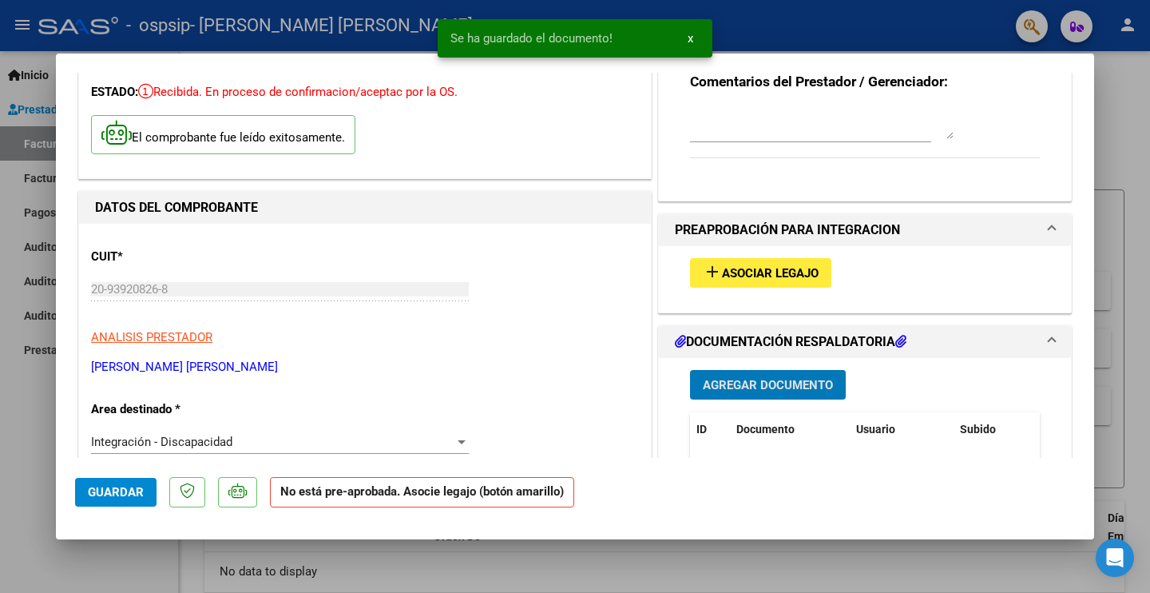
click at [752, 391] on span "Agregar Documento" at bounding box center [768, 385] width 130 height 14
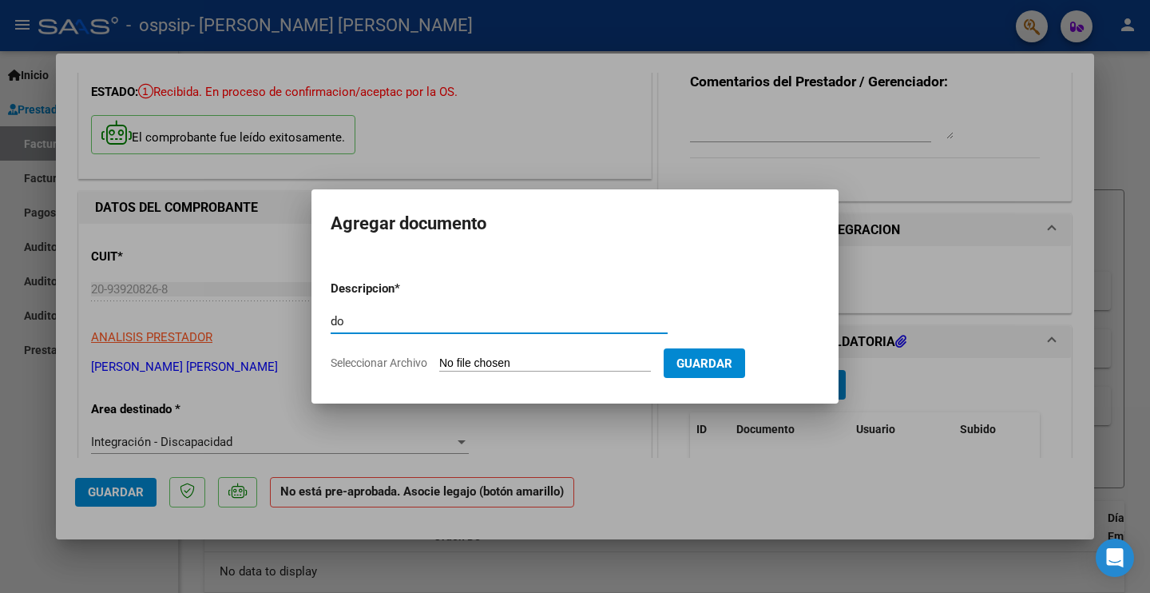
type input "d"
type input "[PERSON_NAME] [PERSON_NAME]"
click at [534, 360] on input "Seleccionar Archivo" at bounding box center [545, 363] width 212 height 15
type input "C:\fakepath\UlisesTolozaAutorizaciònColegio.pdf"
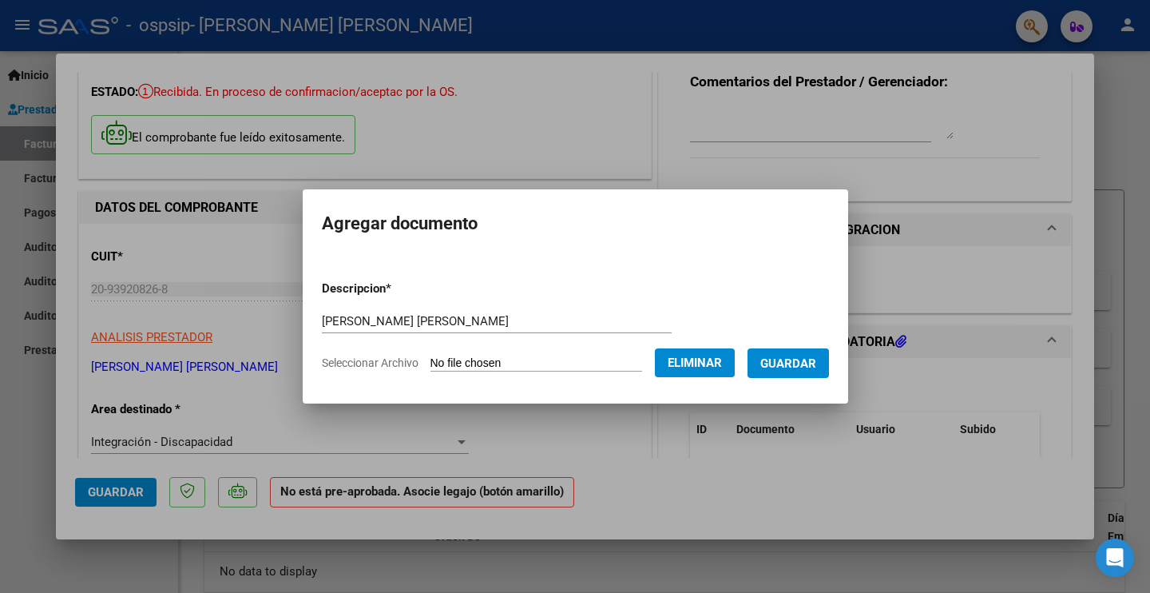
click at [505, 319] on input "[PERSON_NAME] [PERSON_NAME]" at bounding box center [497, 321] width 350 height 14
type input "[PERSON_NAME] [PERSON_NAME] Autorizaciòn Colegio"
click at [817, 369] on span "Guardar" at bounding box center [789, 363] width 56 height 14
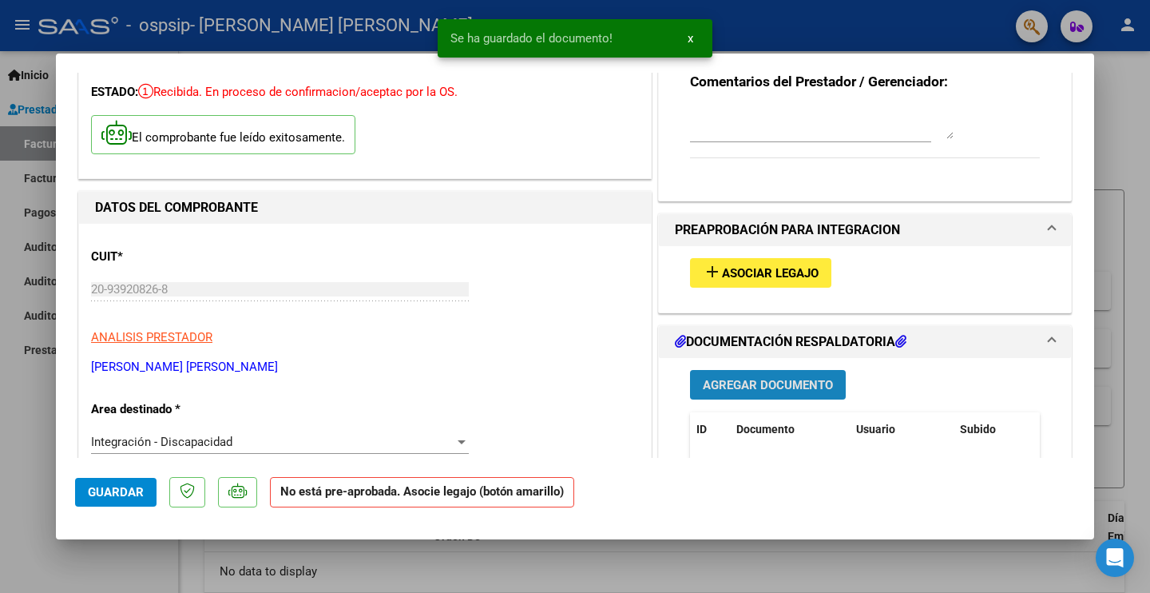
click at [769, 389] on span "Agregar Documento" at bounding box center [768, 385] width 130 height 14
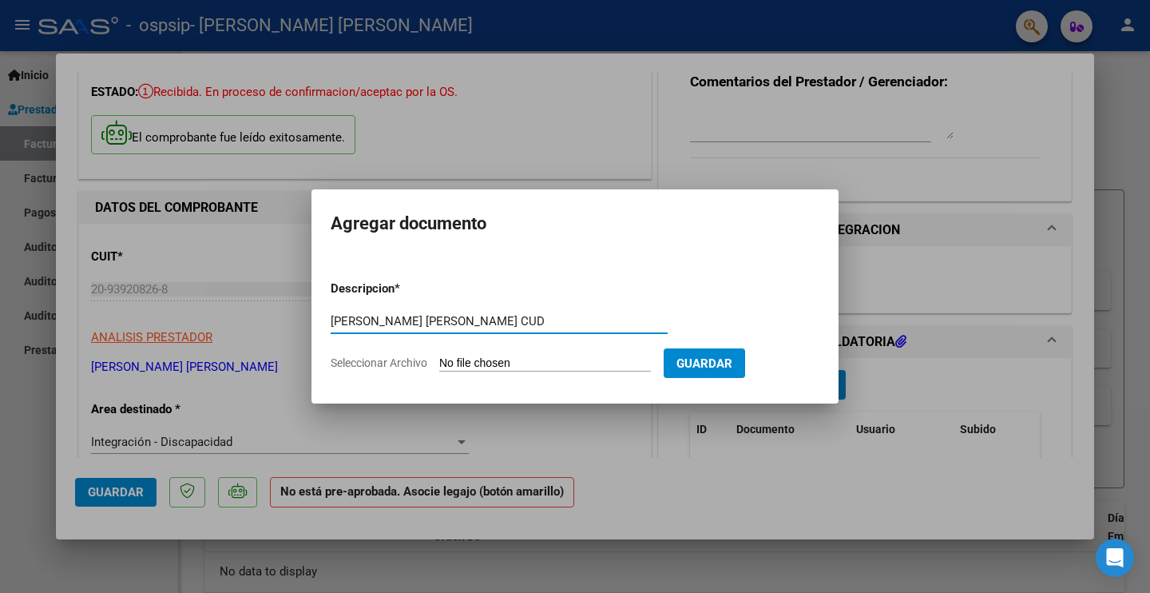
type input "[PERSON_NAME] [PERSON_NAME] CUD"
click at [541, 365] on input "Seleccionar Archivo" at bounding box center [545, 363] width 212 height 15
type input "C:\fakepath\UlisesTolozaCUD.pdf"
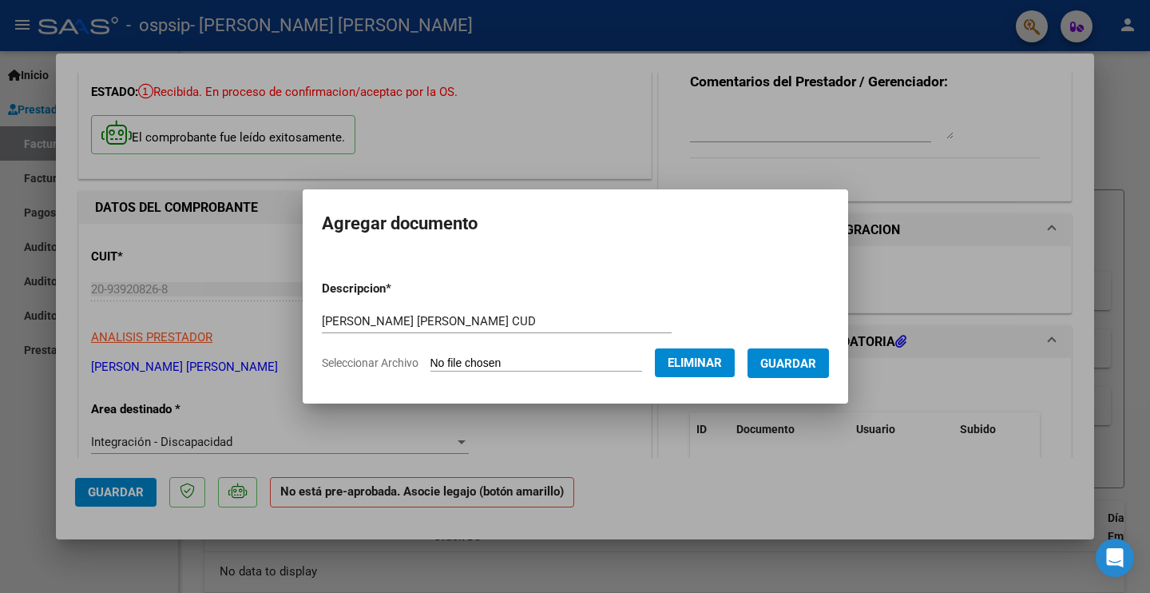
click at [806, 367] on span "Guardar" at bounding box center [789, 363] width 56 height 14
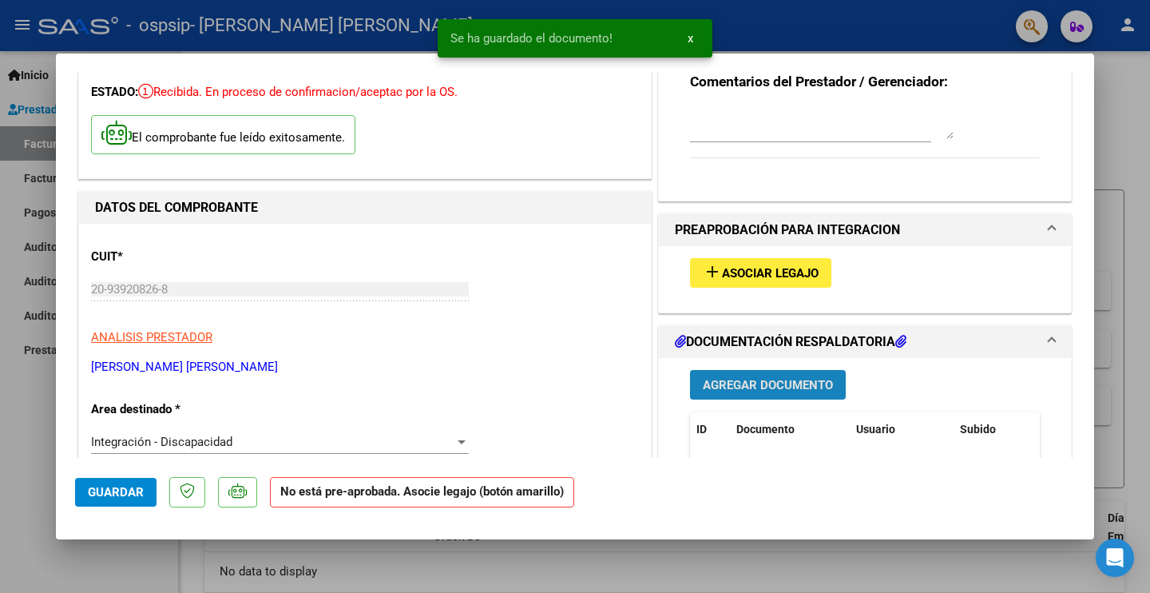
click at [753, 392] on button "Agregar Documento" at bounding box center [768, 385] width 156 height 30
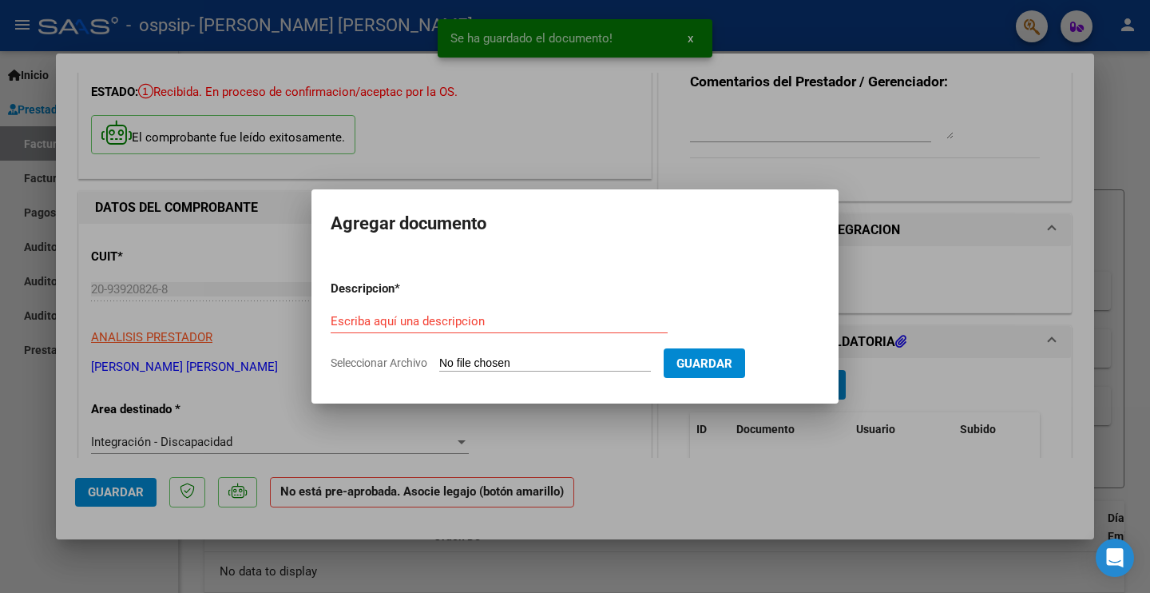
click at [691, 502] on div at bounding box center [575, 296] width 1150 height 593
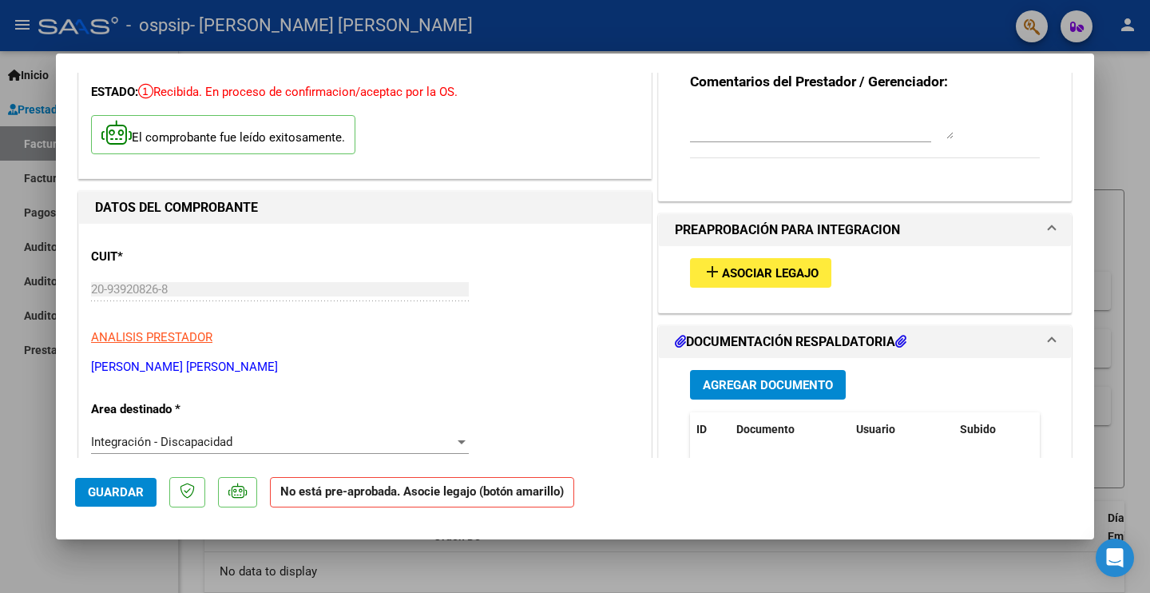
click at [750, 276] on span "Asociar Legajo" at bounding box center [770, 273] width 97 height 14
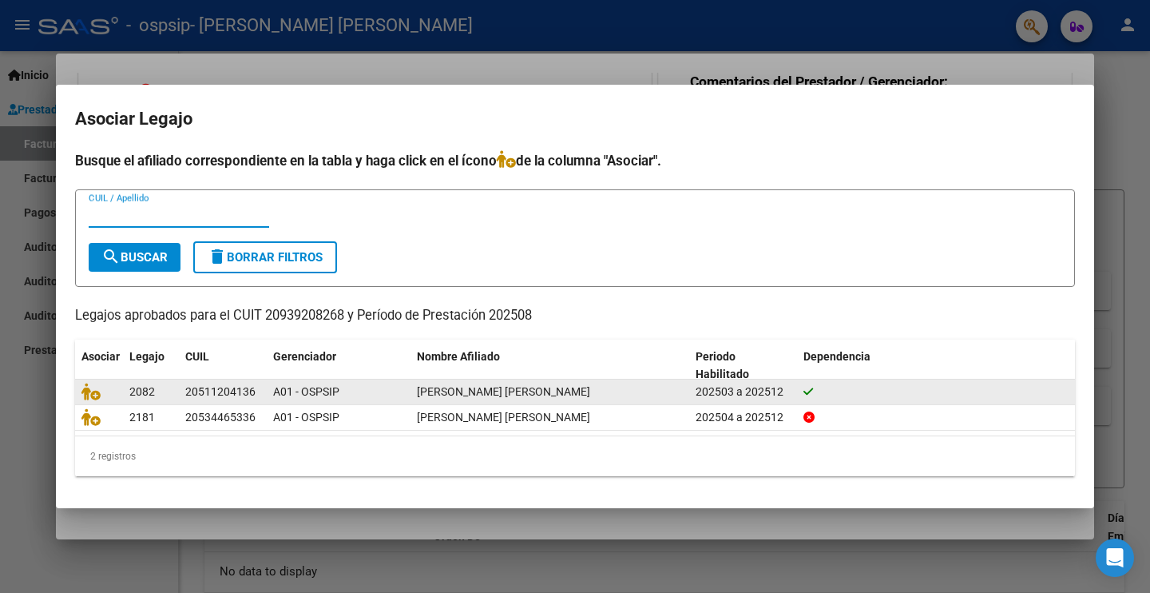
click at [590, 387] on span "[PERSON_NAME] [PERSON_NAME]" at bounding box center [503, 391] width 173 height 13
click at [762, 395] on div "202503 a 202512" at bounding box center [743, 392] width 95 height 18
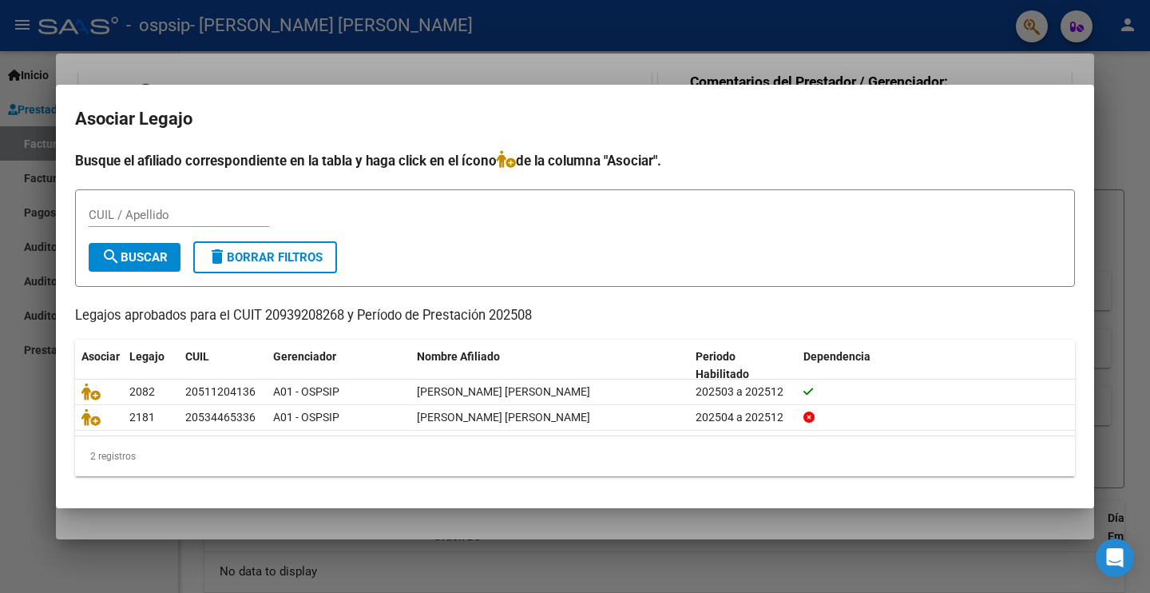
click at [622, 552] on div at bounding box center [575, 296] width 1150 height 593
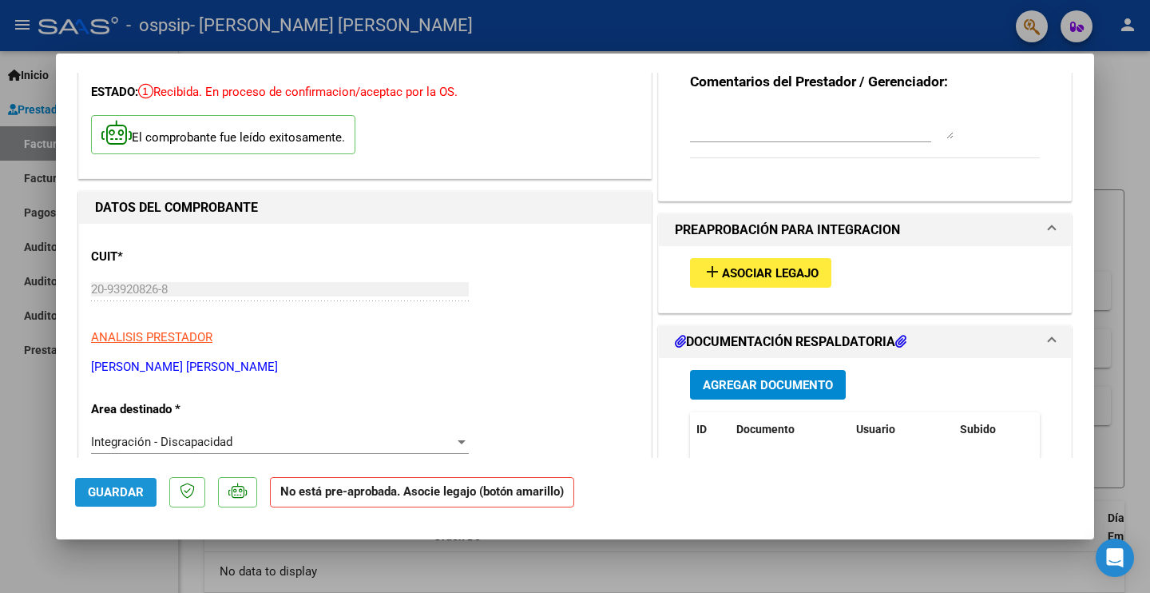
click at [112, 494] on span "Guardar" at bounding box center [116, 492] width 56 height 14
click at [686, 35] on div at bounding box center [575, 296] width 1150 height 593
type input "$ 0,00"
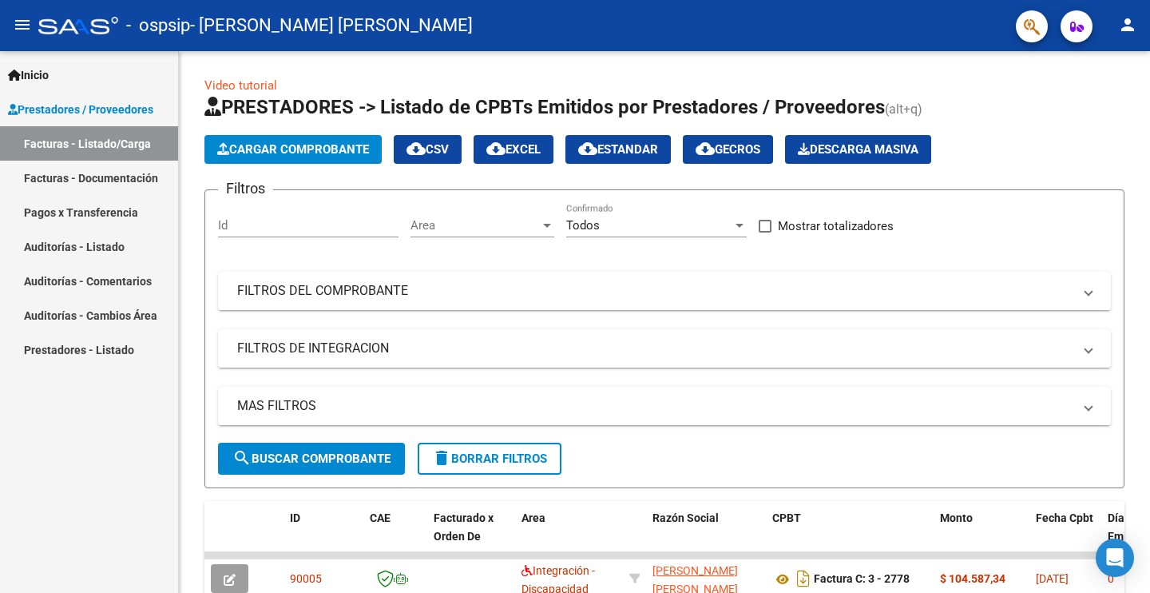
click at [82, 149] on link "Facturas - Listado/Carga" at bounding box center [89, 143] width 178 height 34
click at [353, 145] on span "Cargar Comprobante" at bounding box center [293, 149] width 152 height 14
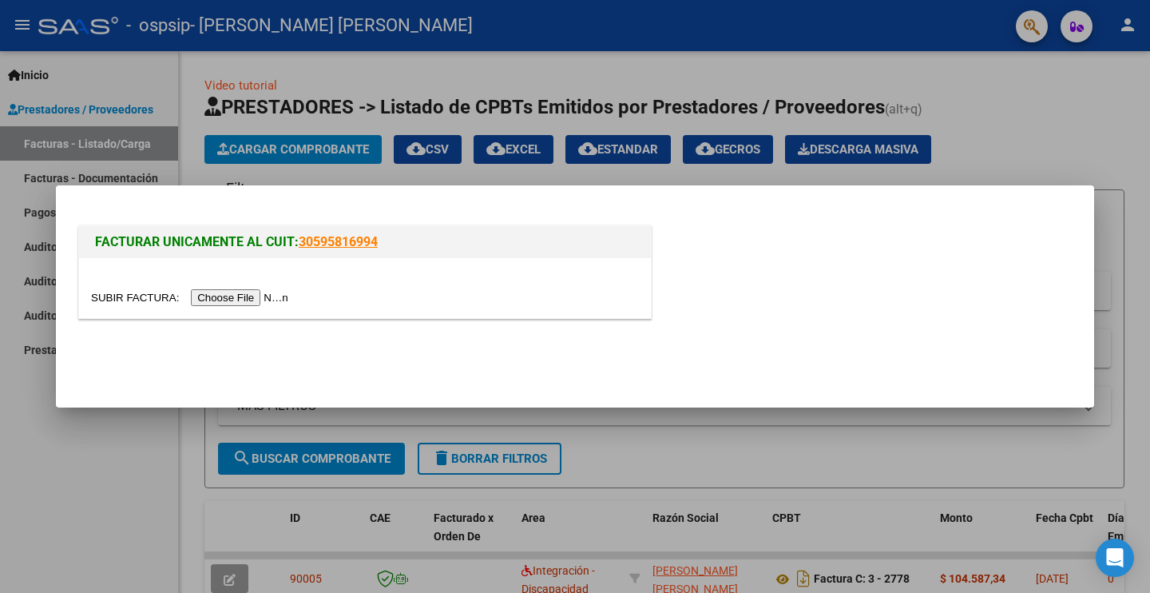
click at [259, 293] on input "file" at bounding box center [192, 297] width 202 height 17
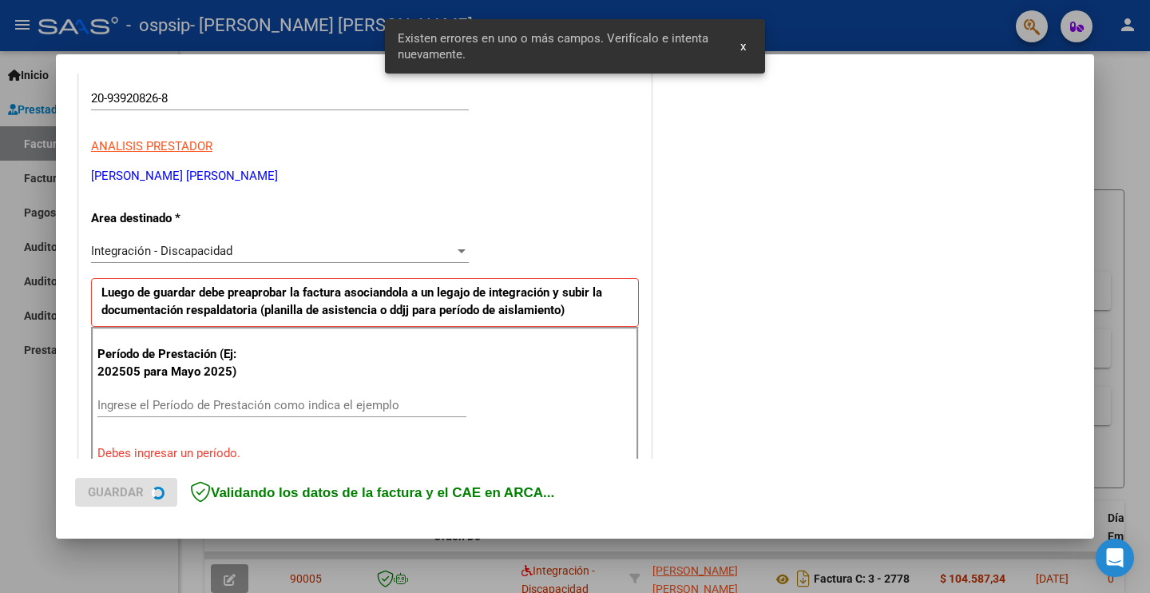
scroll to position [334, 0]
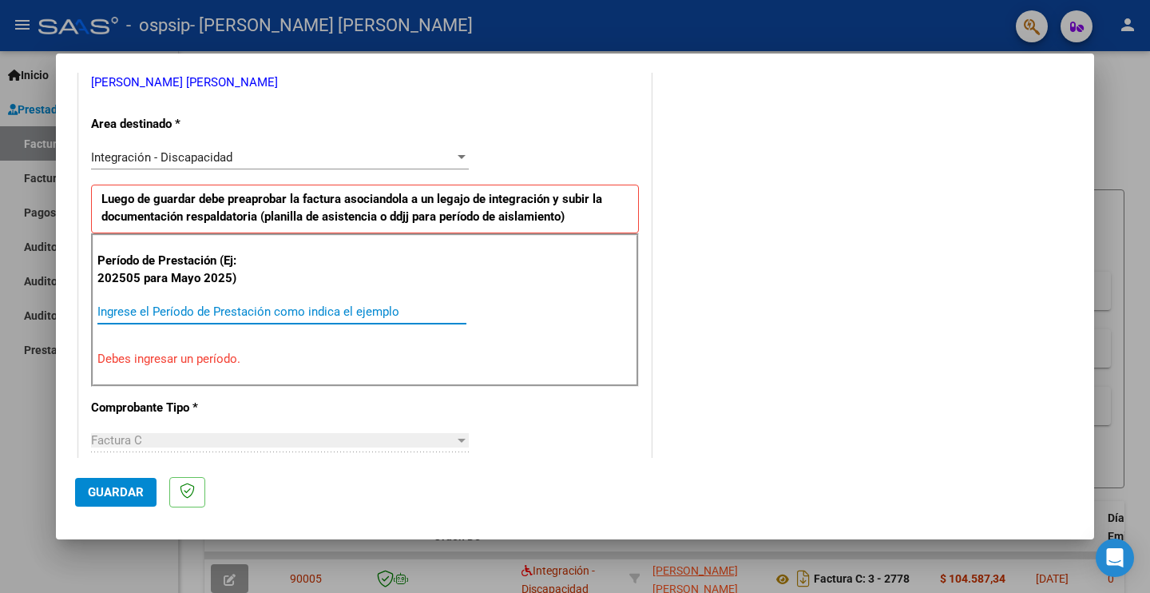
click at [182, 311] on input "Ingrese el Período de Prestación como indica el ejemplo" at bounding box center [281, 311] width 369 height 14
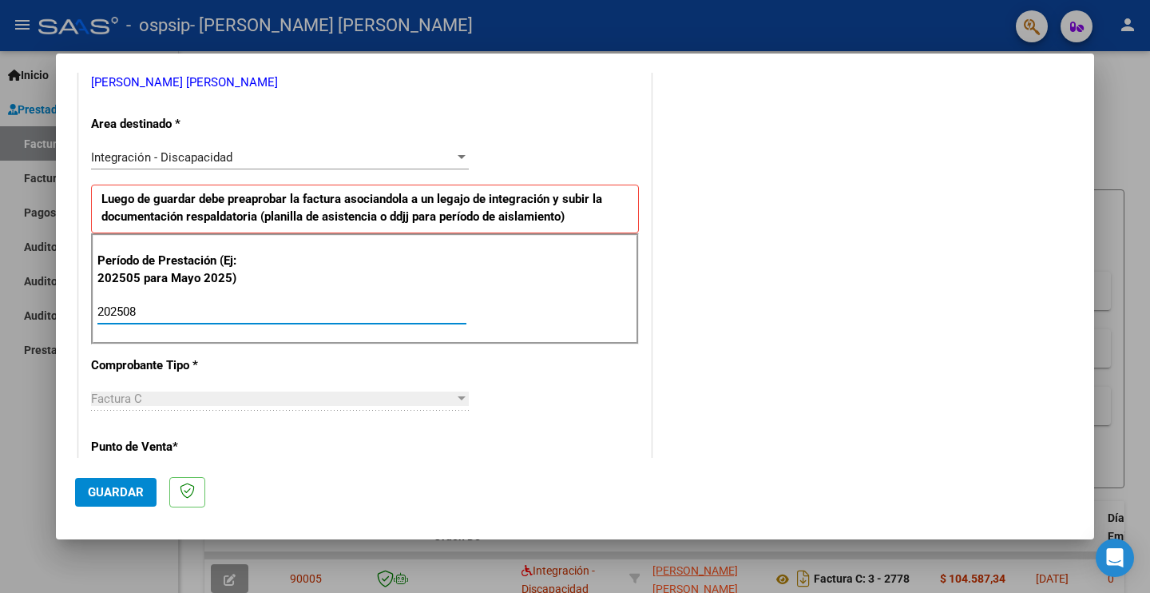
type input "202508"
click at [272, 406] on div "Factura C Seleccionar Tipo" at bounding box center [280, 399] width 378 height 24
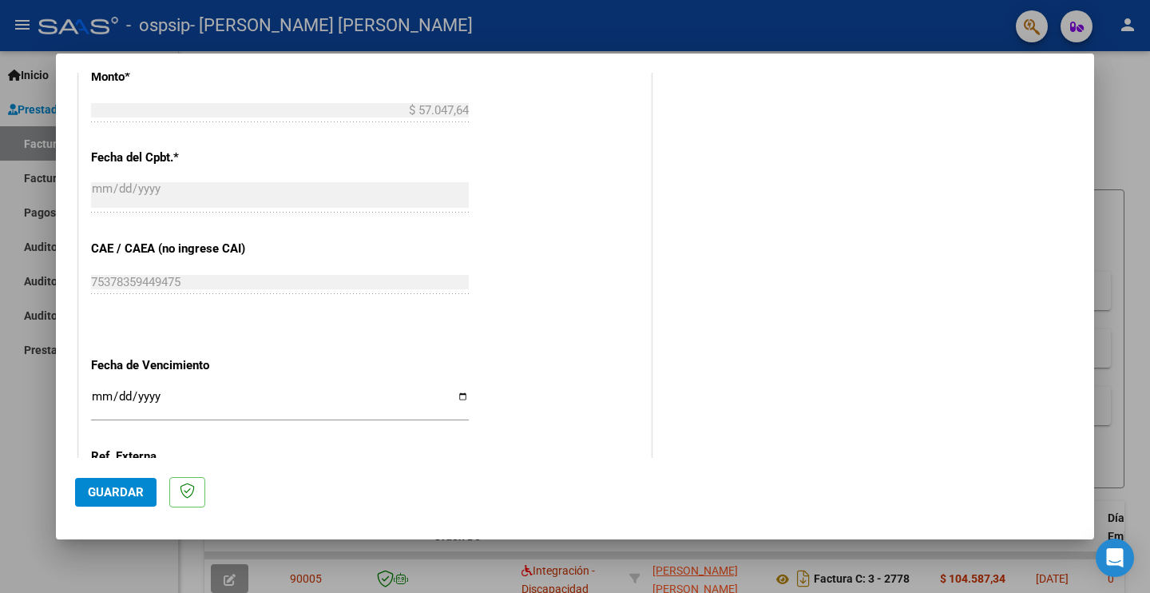
scroll to position [893, 0]
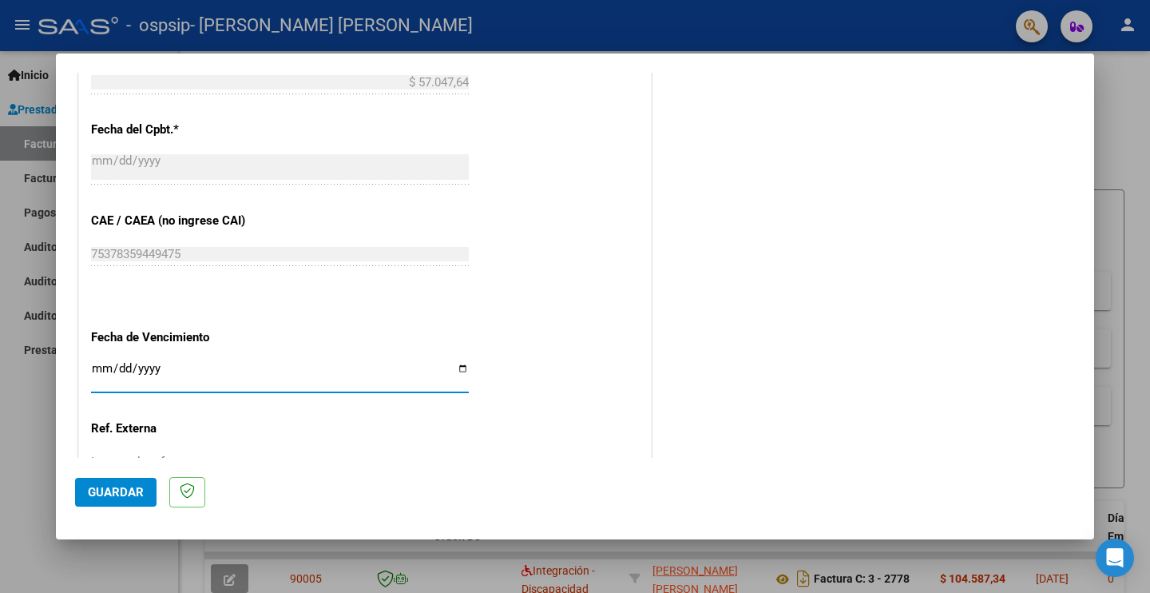
click at [454, 362] on input "Ingresar la fecha" at bounding box center [280, 375] width 378 height 26
click at [458, 362] on input "Ingresar la fecha" at bounding box center [280, 375] width 378 height 26
type input "[DATE]"
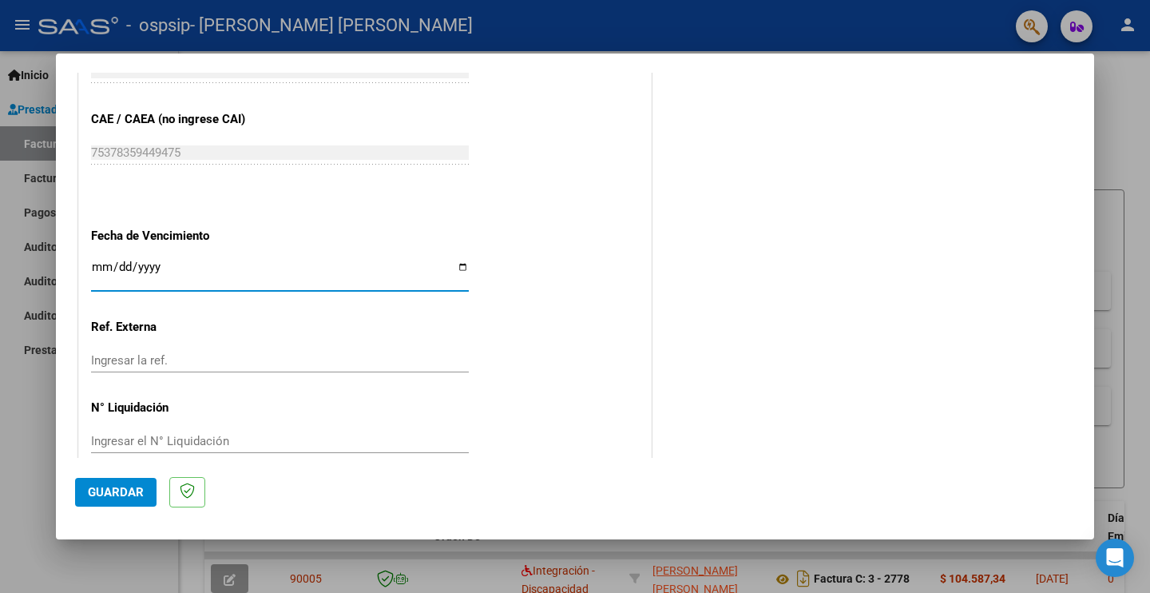
scroll to position [1001, 0]
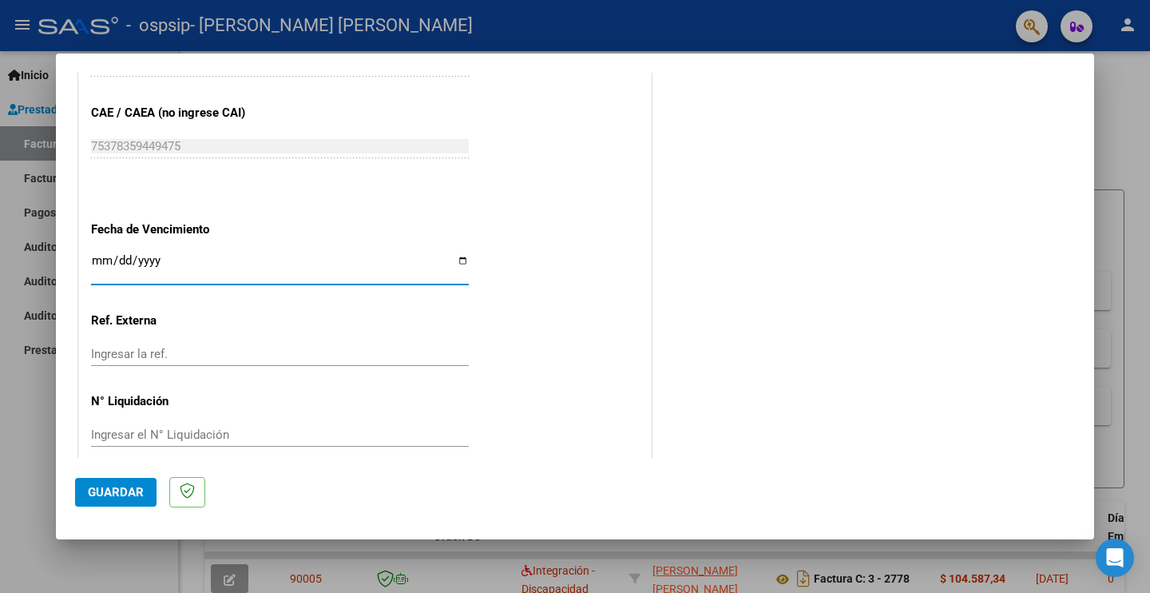
click at [113, 495] on span "Guardar" at bounding box center [116, 492] width 56 height 14
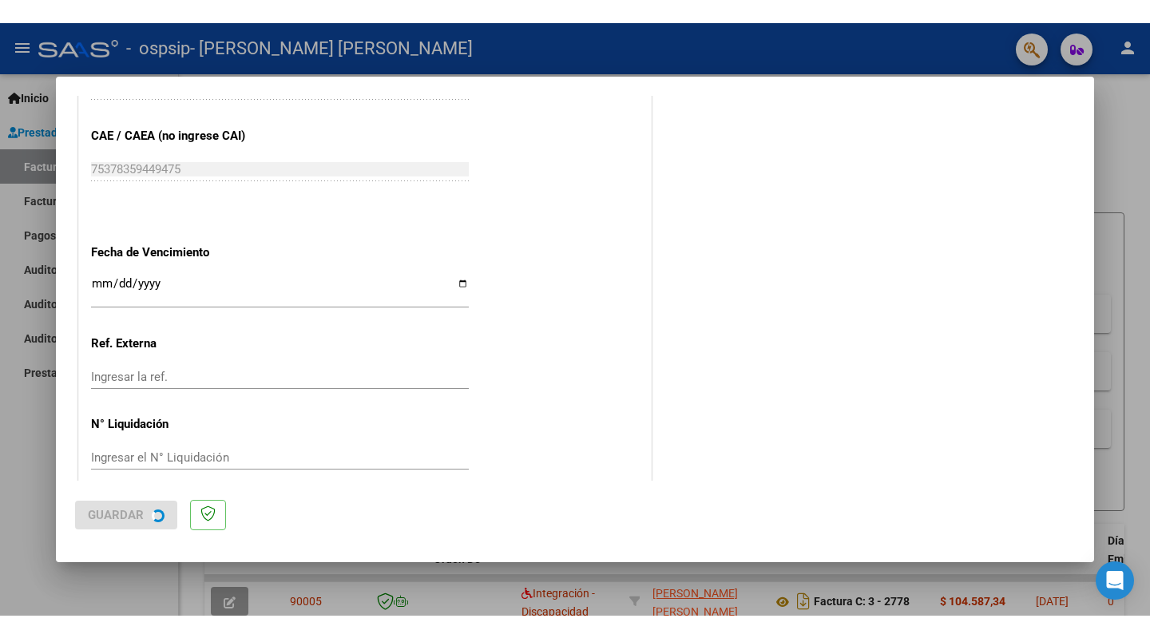
scroll to position [0, 0]
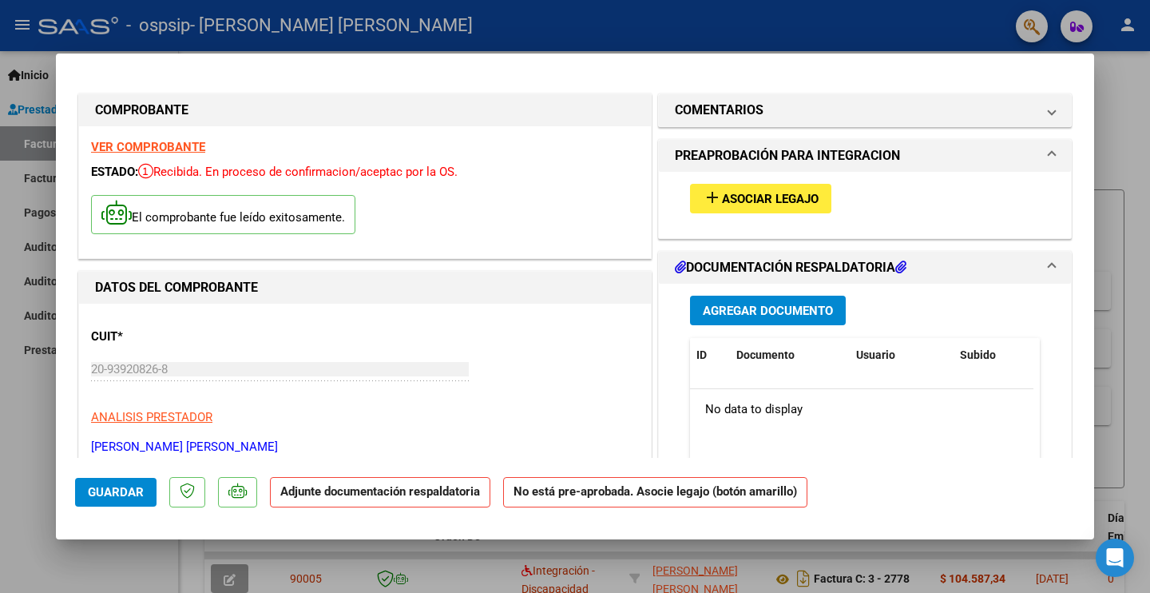
click at [773, 316] on span "Agregar Documento" at bounding box center [768, 311] width 130 height 14
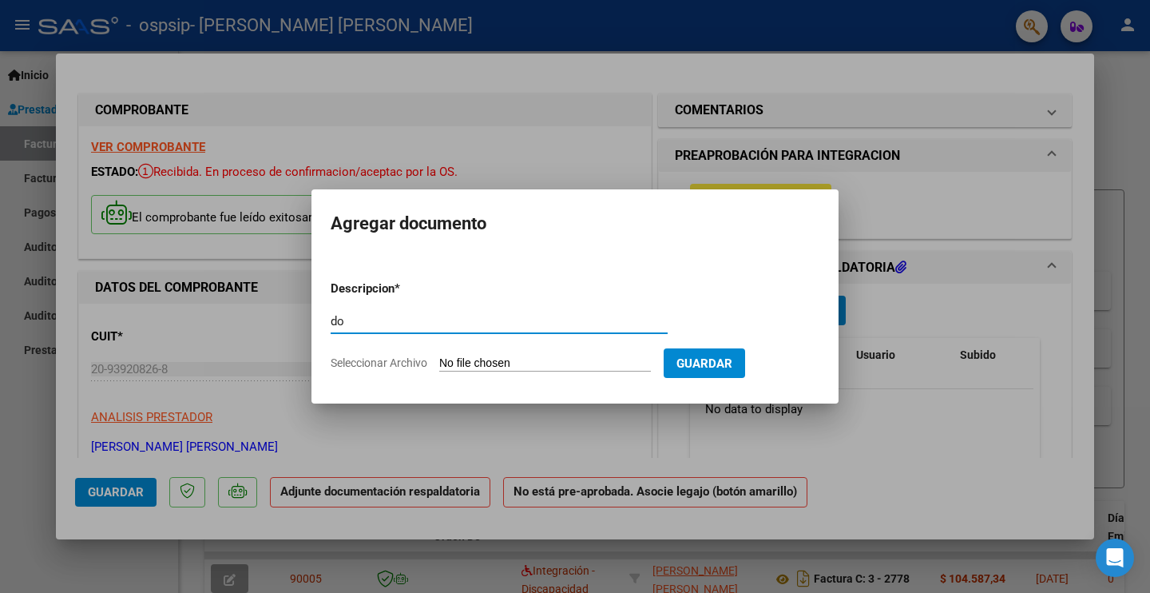
type input "d"
type input "F"
type input "[PERSON_NAME] [PERSON_NAME] Terapias"
click at [564, 365] on input "Seleccionar Archivo" at bounding box center [545, 363] width 212 height 15
type input "C:\fakepath\UlisesTolozaPlanillaTerapiasAgosto2025.pdf"
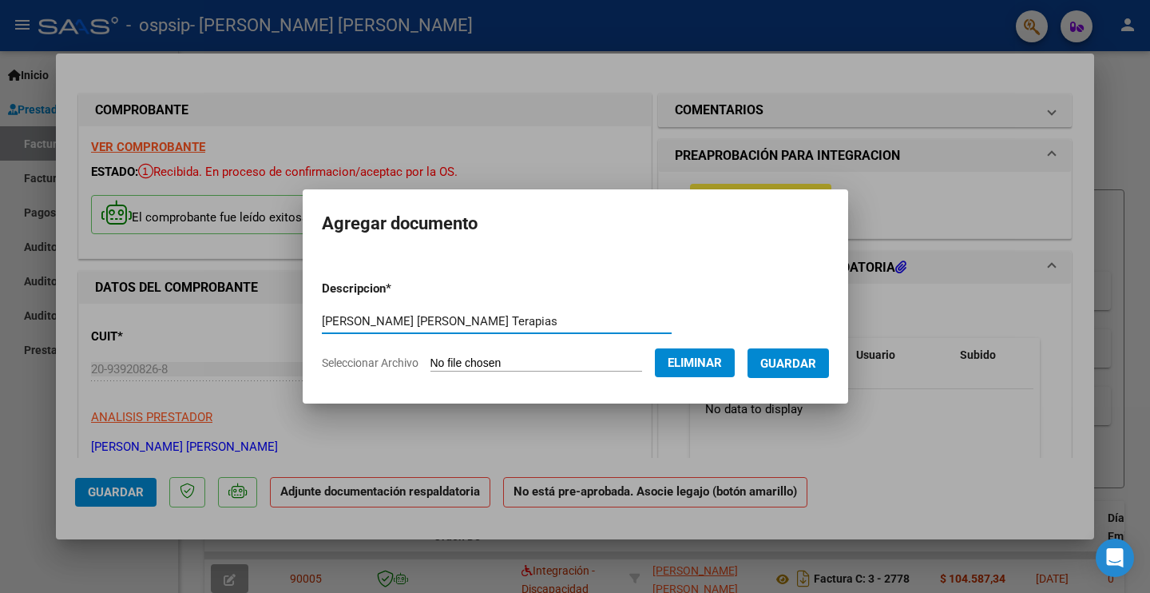
click at [449, 320] on input "[PERSON_NAME] [PERSON_NAME] Terapias" at bounding box center [497, 321] width 350 height 14
type input "[PERSON_NAME] [PERSON_NAME] PlanillaTerapias"
click at [808, 365] on span "Guardar" at bounding box center [789, 363] width 56 height 14
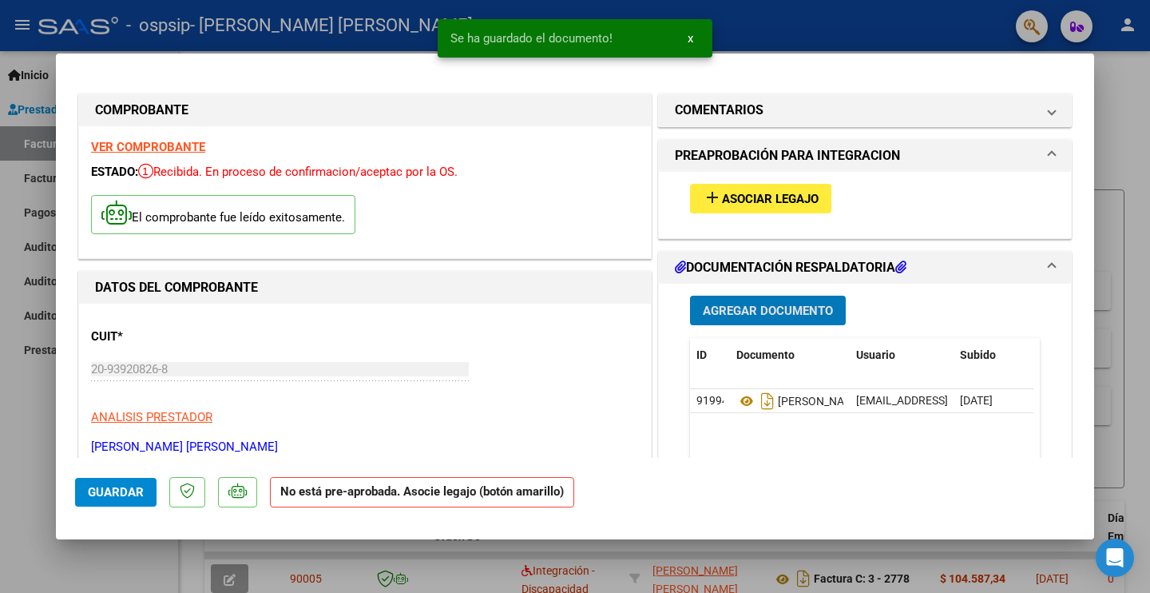
click at [760, 319] on button "Agregar Documento" at bounding box center [768, 311] width 156 height 30
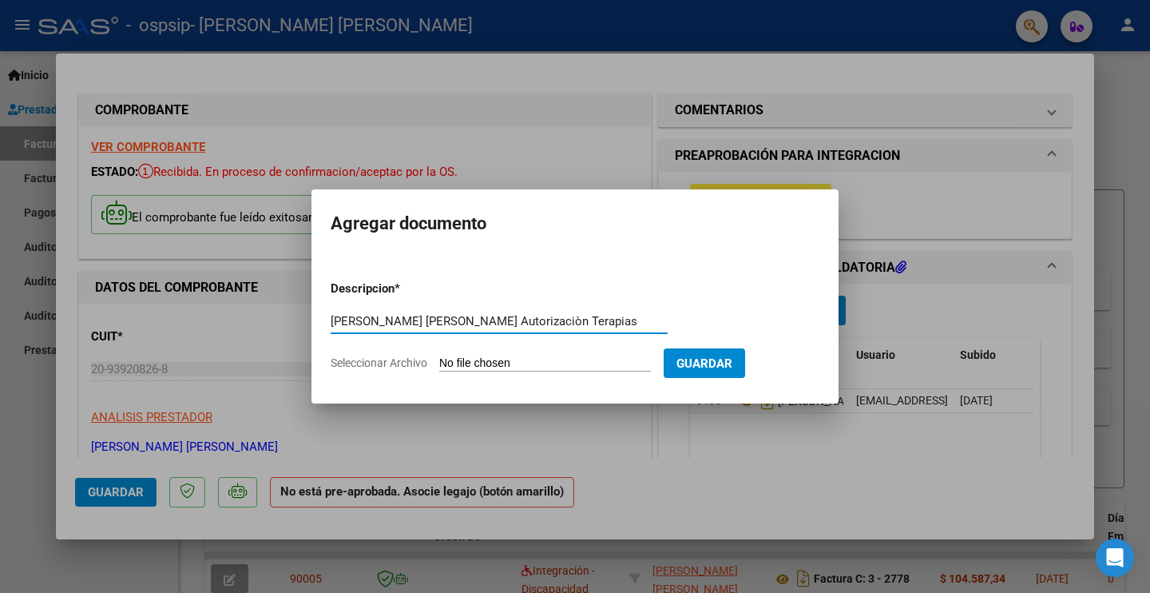
type input "[PERSON_NAME] [PERSON_NAME] Autorizaciòn Terapias"
click at [556, 353] on form "Descripcion * [PERSON_NAME] [PERSON_NAME] Autorizaciòn Terapias Escriba aquí un…" at bounding box center [575, 326] width 489 height 117
click at [547, 361] on input "Seleccionar Archivo" at bounding box center [545, 363] width 212 height 15
type input "C:\fakepath\UlisesTolozaAutorizaciònTerapias.pdf"
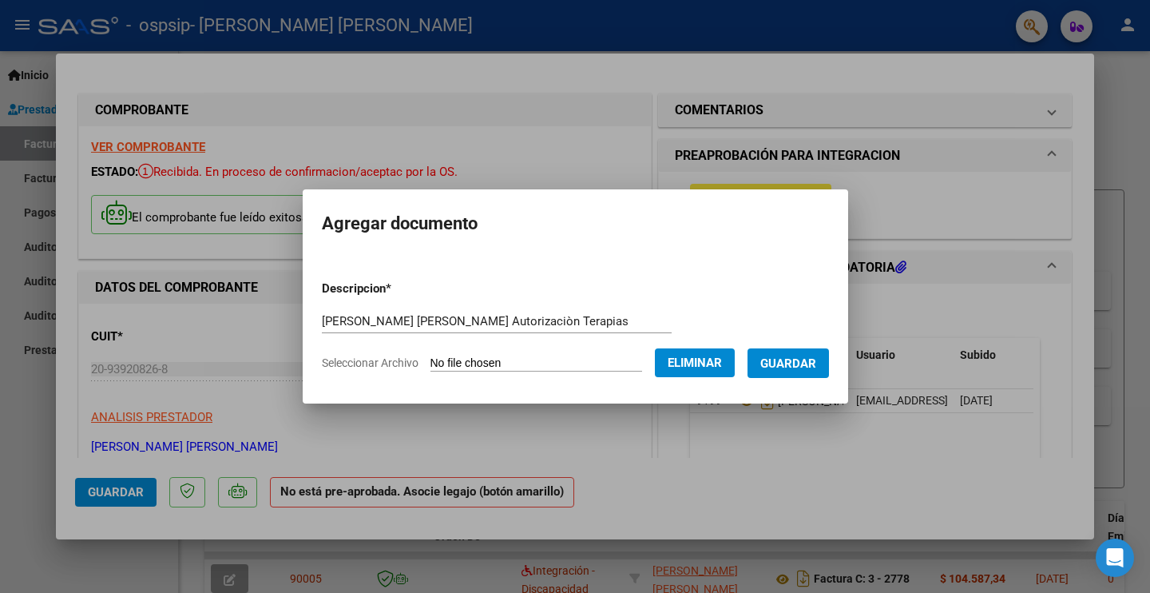
click at [798, 368] on span "Guardar" at bounding box center [789, 363] width 56 height 14
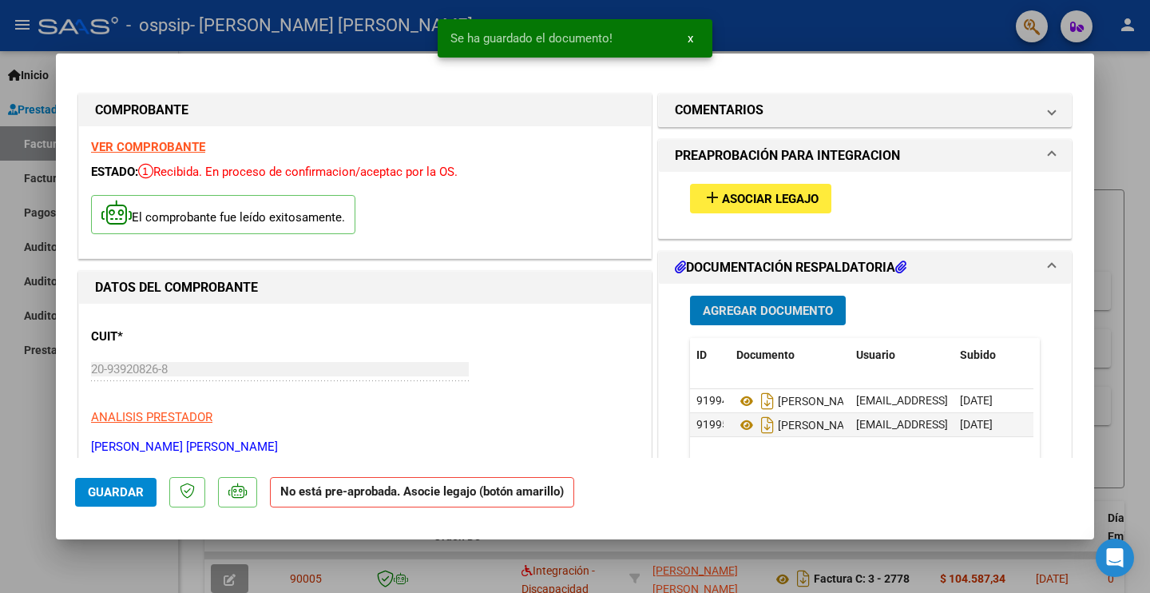
click at [784, 304] on span "Agregar Documento" at bounding box center [768, 311] width 130 height 14
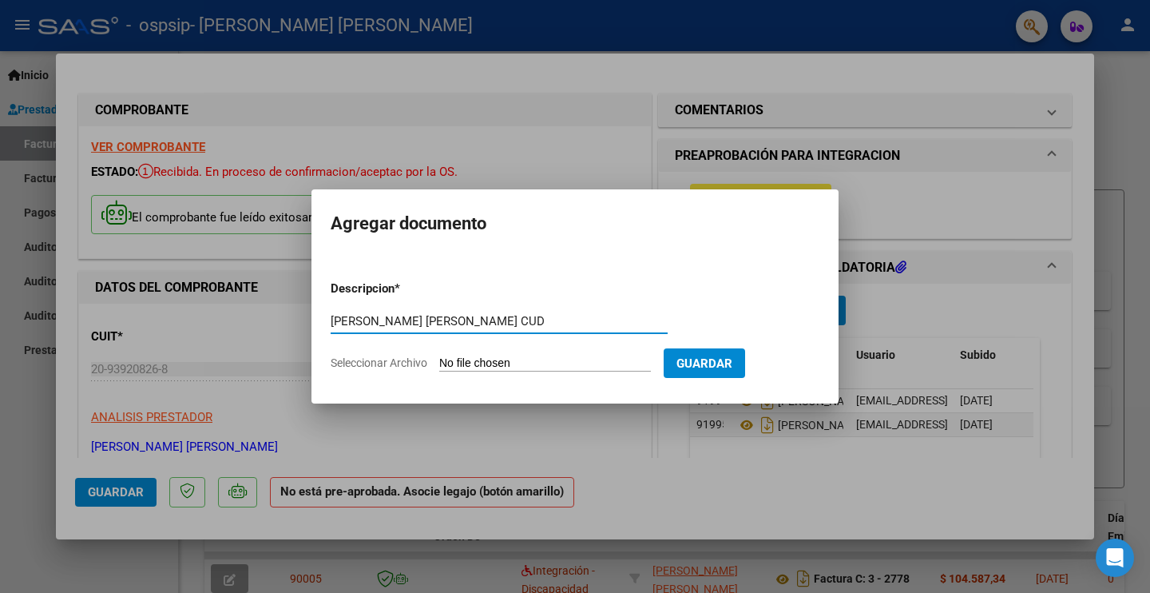
type input "[PERSON_NAME] [PERSON_NAME] CUD"
click at [578, 364] on input "Seleccionar Archivo" at bounding box center [545, 363] width 212 height 15
type input "C:\fakepath\UlisesTolozaCUD.pdf"
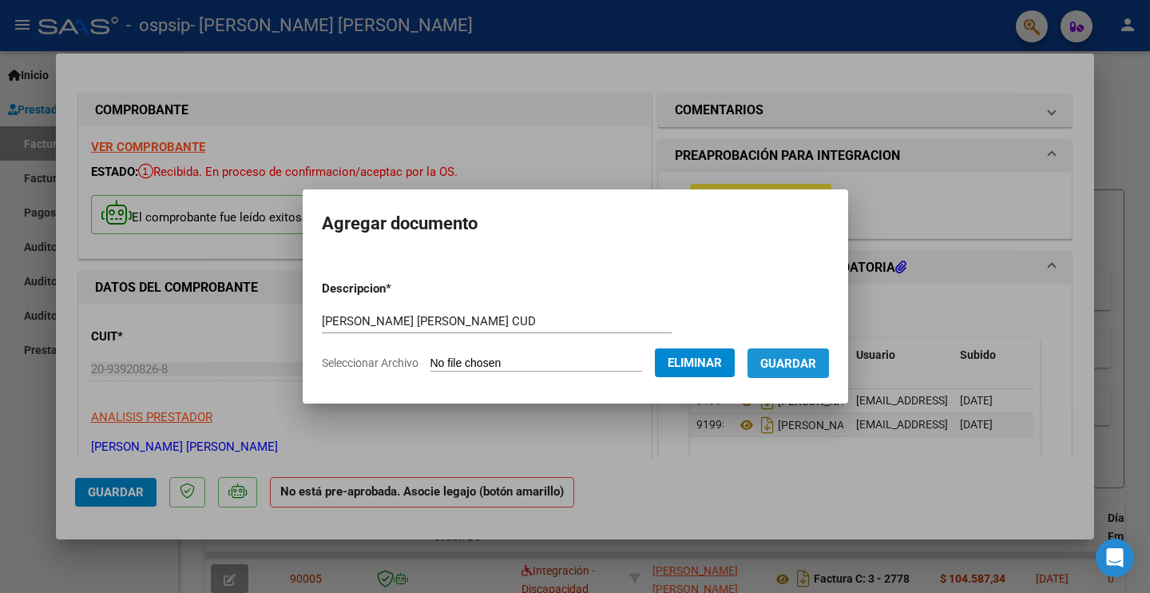
click at [789, 362] on span "Guardar" at bounding box center [789, 363] width 56 height 14
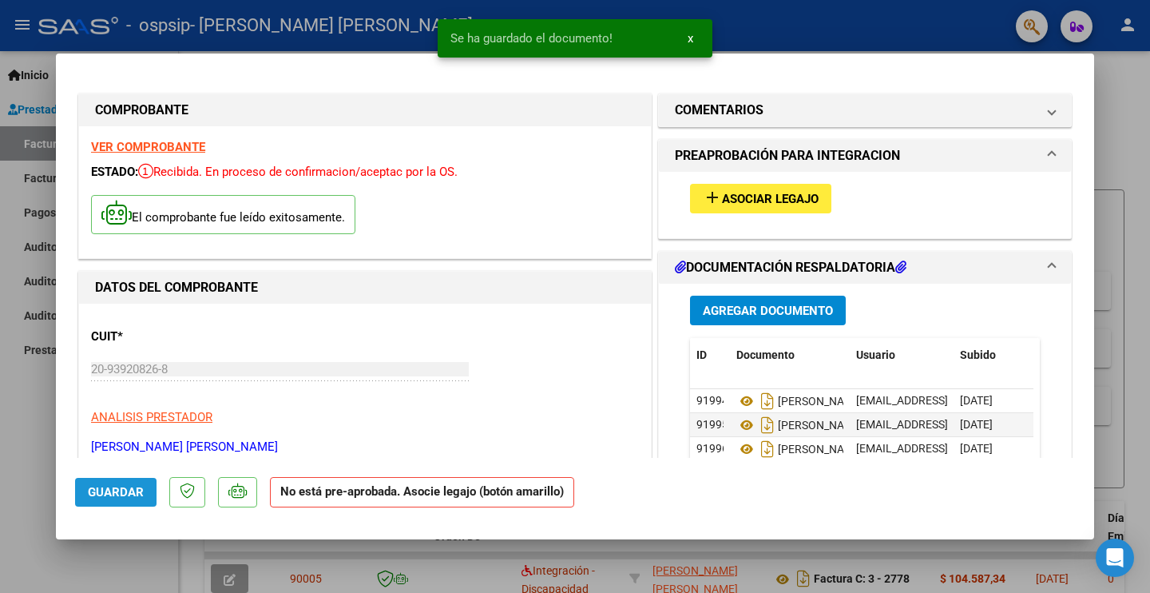
click at [108, 488] on span "Guardar" at bounding box center [116, 492] width 56 height 14
click at [746, 197] on span "Asociar Legajo" at bounding box center [770, 199] width 97 height 14
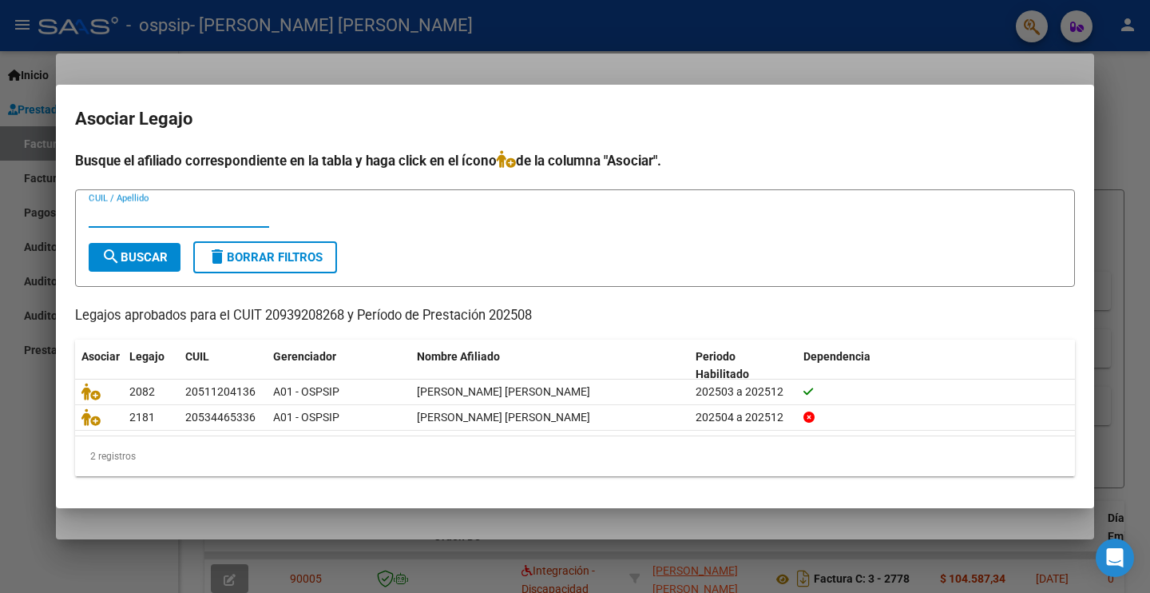
click at [16, 451] on div at bounding box center [575, 296] width 1150 height 593
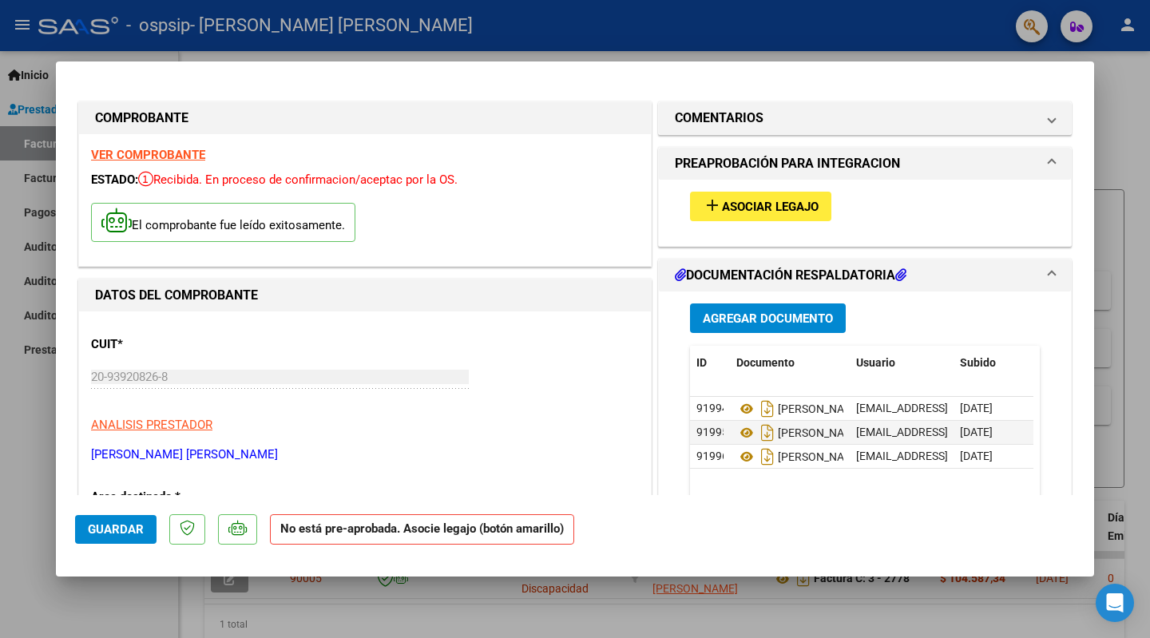
click at [17, 469] on div at bounding box center [575, 319] width 1150 height 638
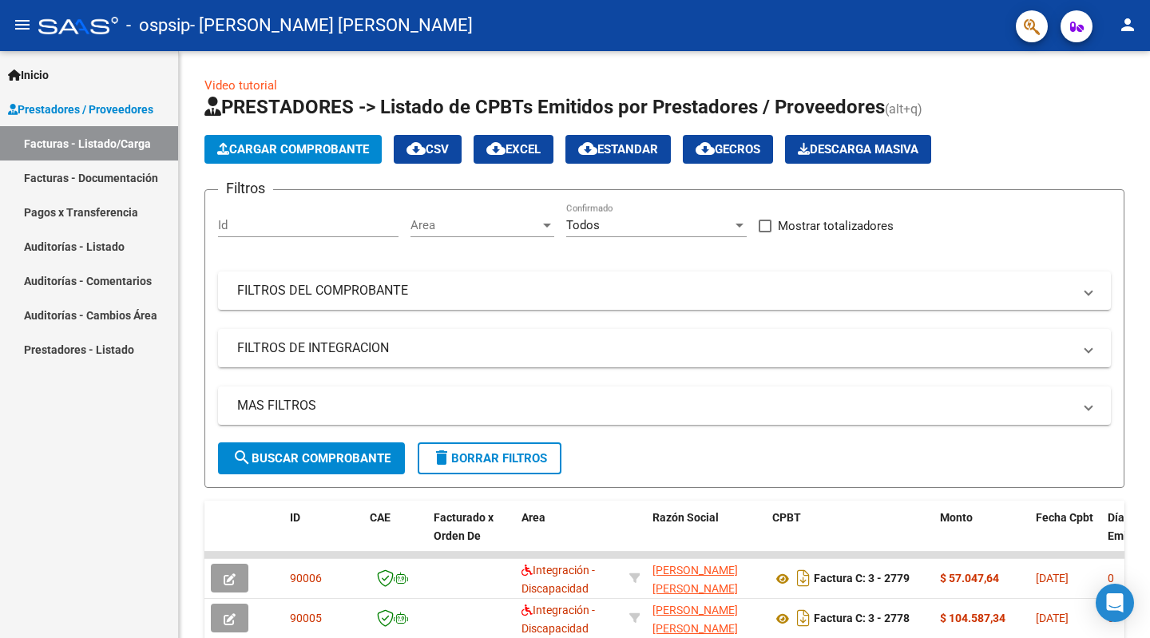
click at [1129, 29] on mat-icon "person" at bounding box center [1128, 24] width 19 height 19
click at [1098, 117] on button "exit_to_app Salir" at bounding box center [1095, 105] width 97 height 38
